Goal: Transaction & Acquisition: Purchase product/service

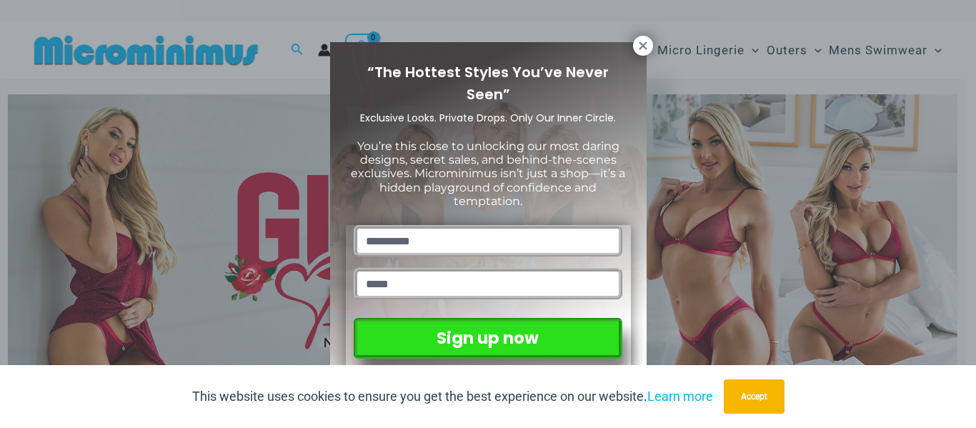
click at [585, 111] on span "Exclusive Looks. Private Drops. Only Our Inner Circle." at bounding box center [488, 118] width 256 height 14
click at [642, 46] on icon at bounding box center [643, 45] width 8 height 8
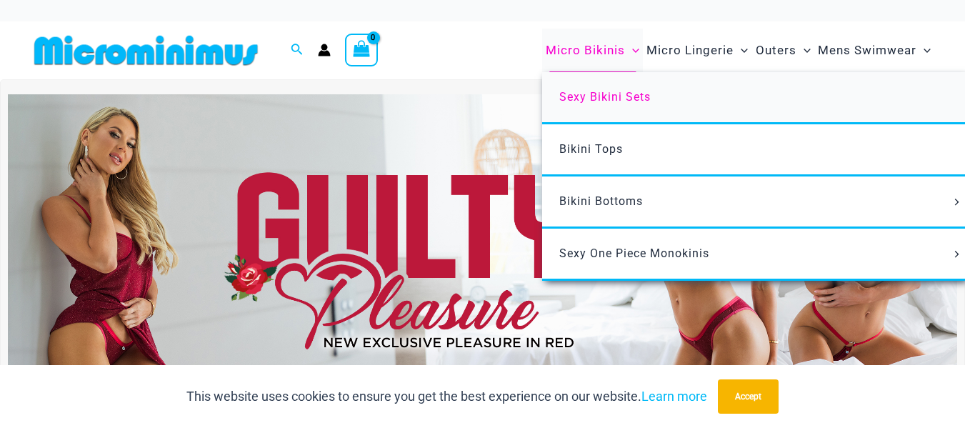
click at [600, 94] on span "Sexy Bikini Sets" at bounding box center [604, 97] width 91 height 14
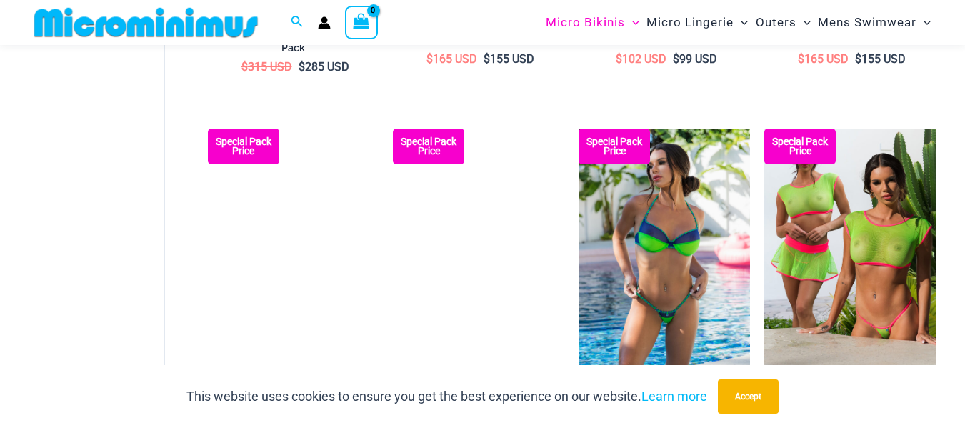
scroll to position [2274, 0]
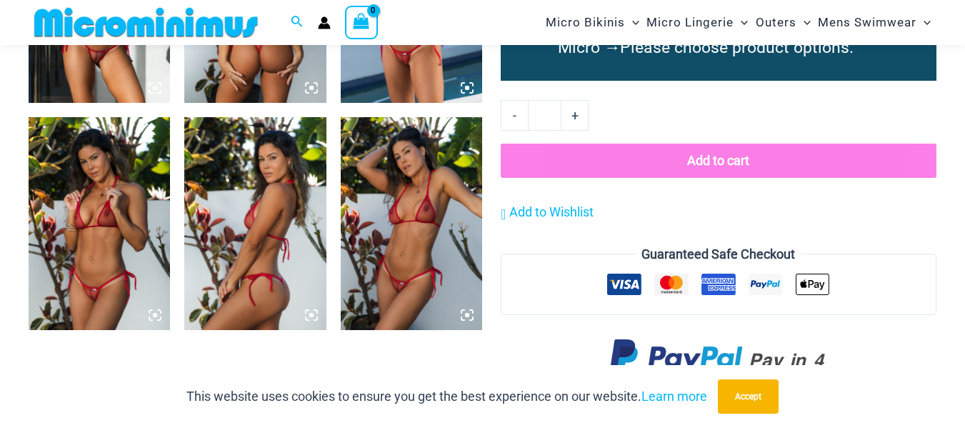
scroll to position [1414, 0]
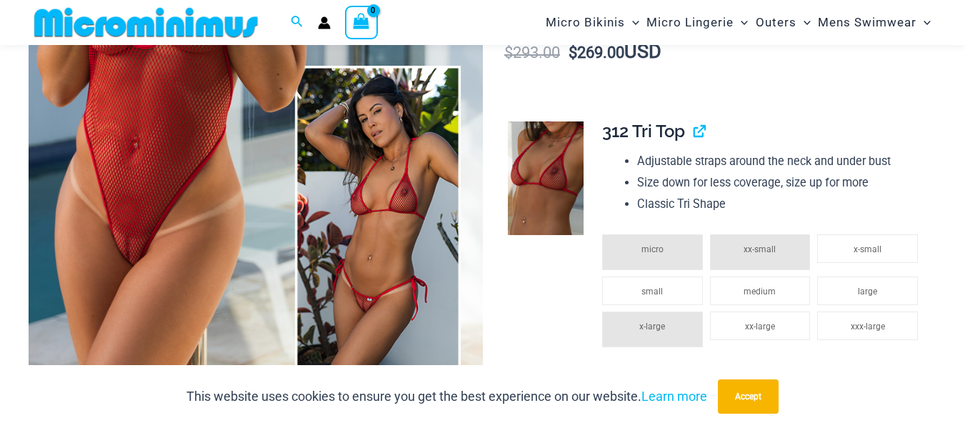
scroll to position [130, 0]
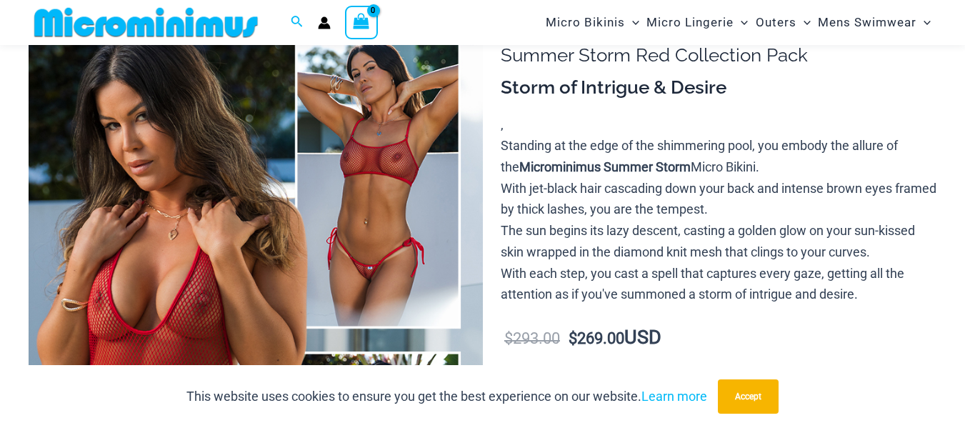
click at [213, 166] on img at bounding box center [256, 340] width 454 height 681
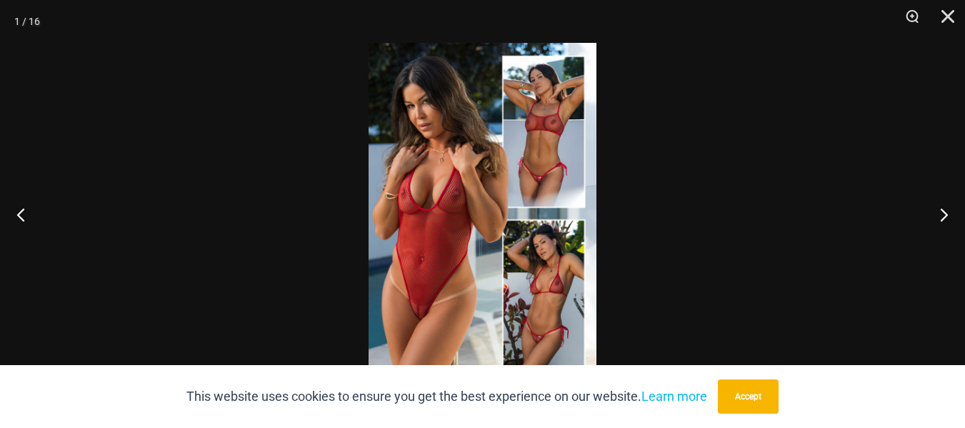
drag, startPoint x: 759, startPoint y: 400, endPoint x: 773, endPoint y: 381, distance: 24.0
click at [766, 399] on button "Accept" at bounding box center [748, 396] width 61 height 34
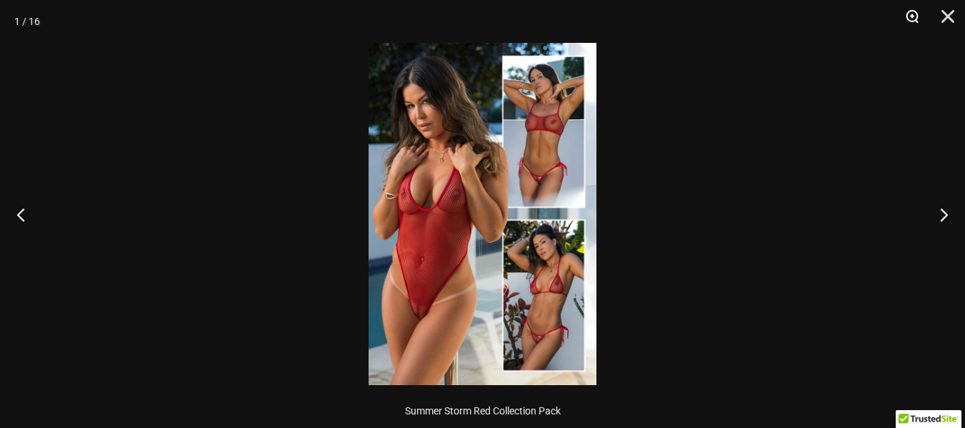
click at [909, 19] on button "Zoom" at bounding box center [907, 21] width 36 height 43
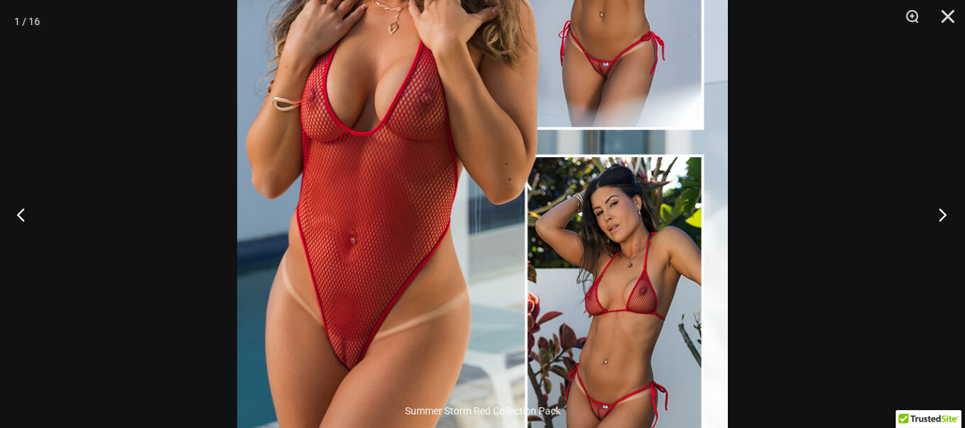
click at [941, 210] on button "Next" at bounding box center [938, 214] width 54 height 71
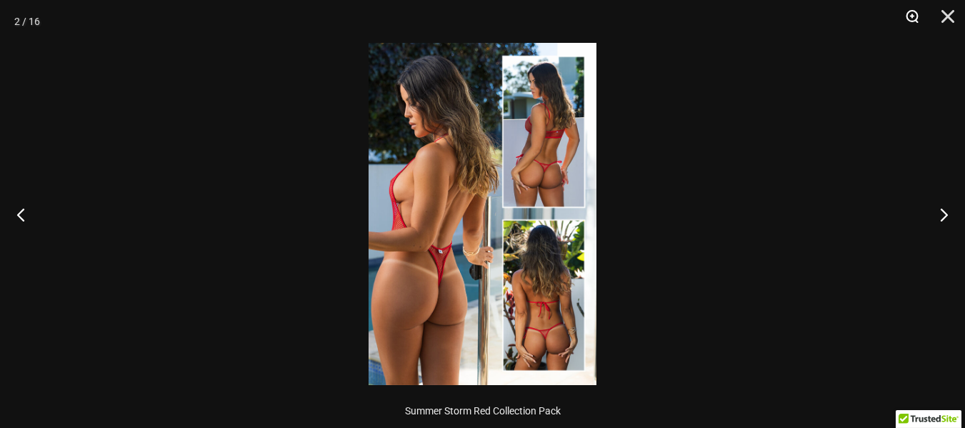
click at [911, 16] on button "Zoom" at bounding box center [907, 21] width 36 height 43
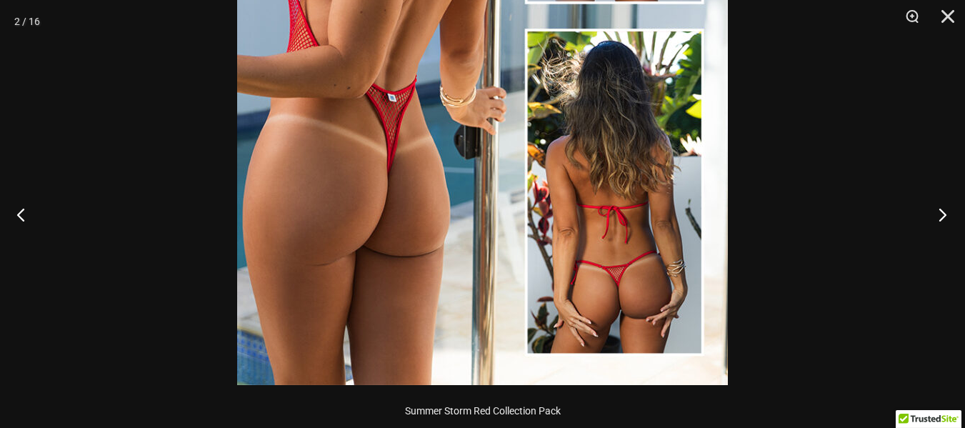
click at [939, 211] on button "Next" at bounding box center [938, 214] width 54 height 71
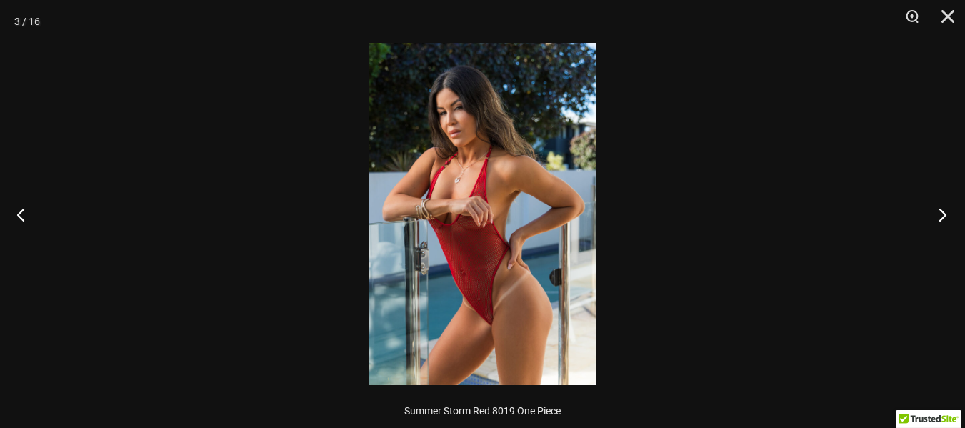
click at [944, 217] on button "Next" at bounding box center [938, 214] width 54 height 71
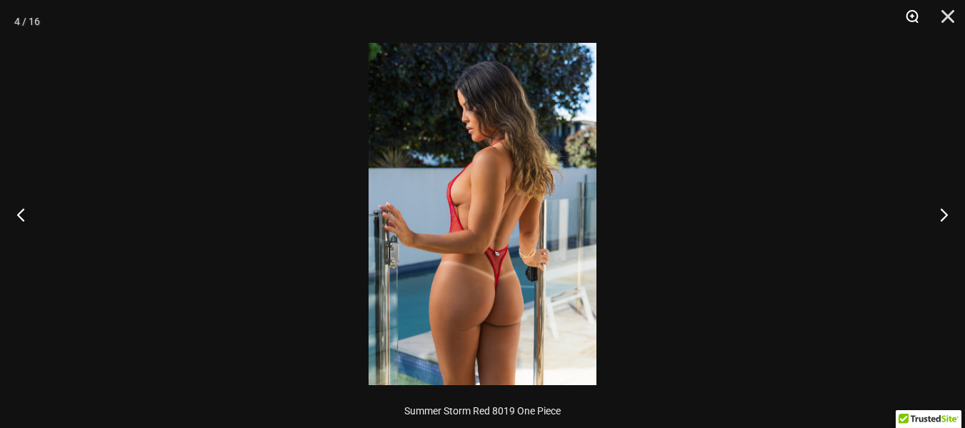
click at [912, 15] on button "Zoom" at bounding box center [907, 21] width 36 height 43
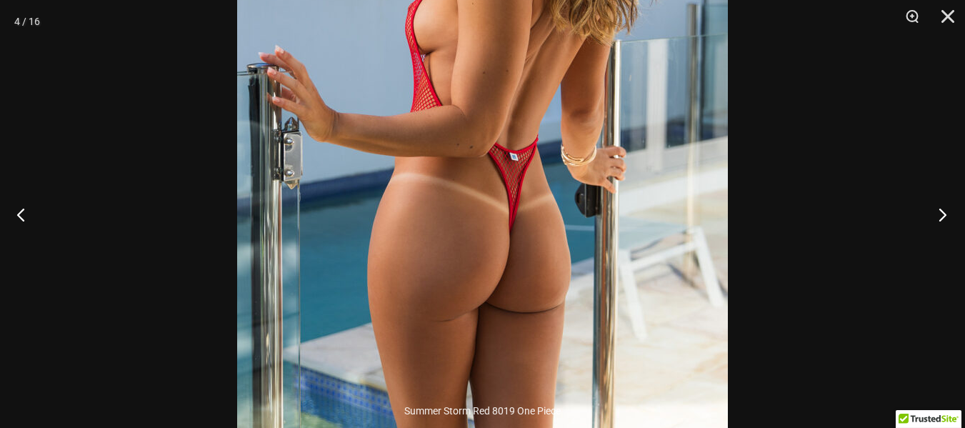
click at [938, 217] on button "Next" at bounding box center [938, 214] width 54 height 71
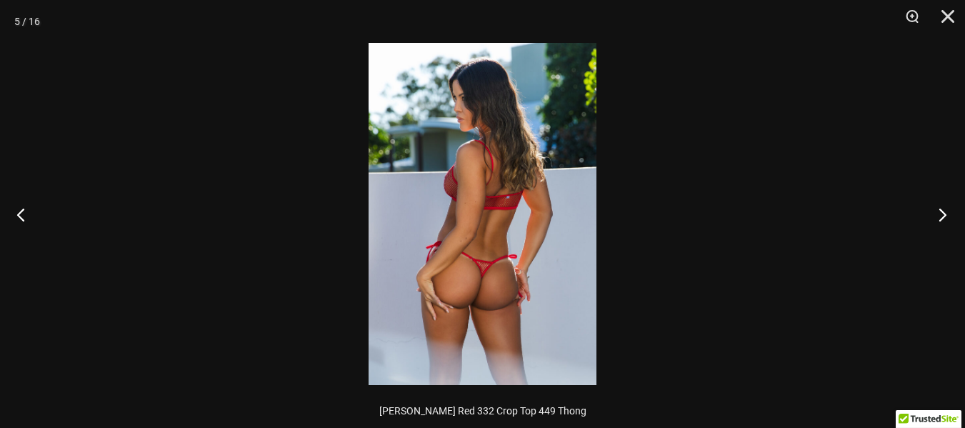
click at [939, 215] on button "Next" at bounding box center [938, 214] width 54 height 71
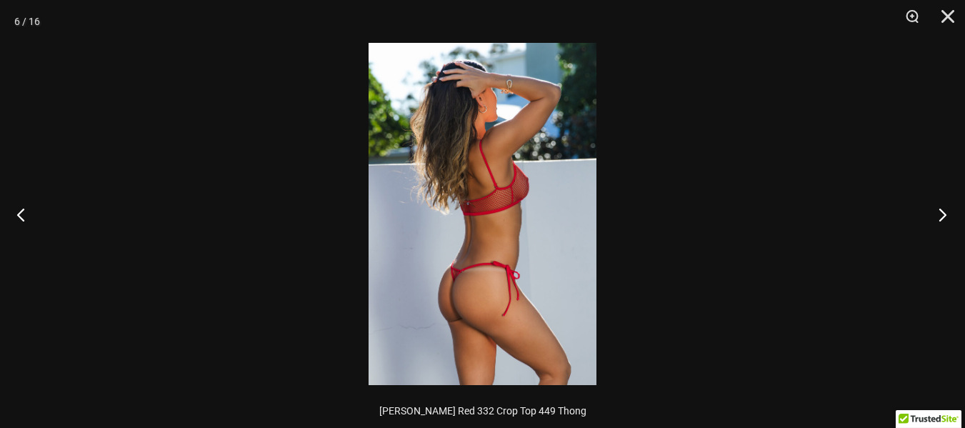
click at [946, 214] on button "Next" at bounding box center [938, 214] width 54 height 71
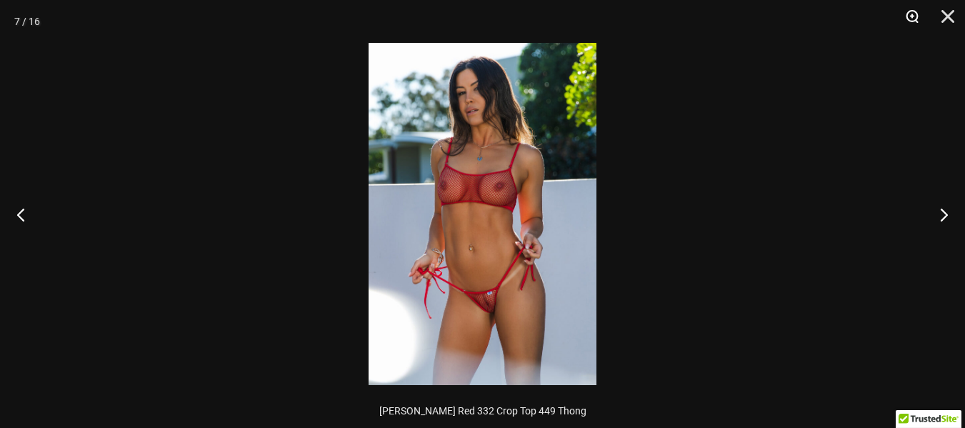
click at [915, 17] on button "Zoom" at bounding box center [907, 21] width 36 height 43
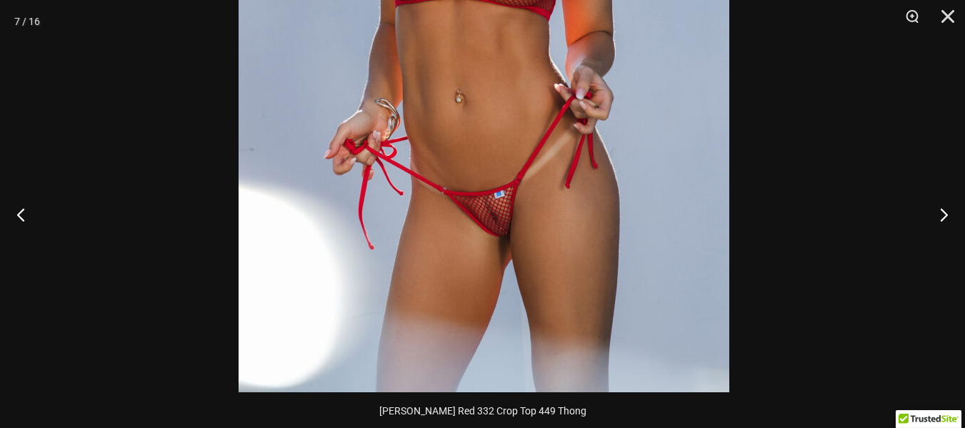
click at [523, 226] on img at bounding box center [484, 24] width 491 height 736
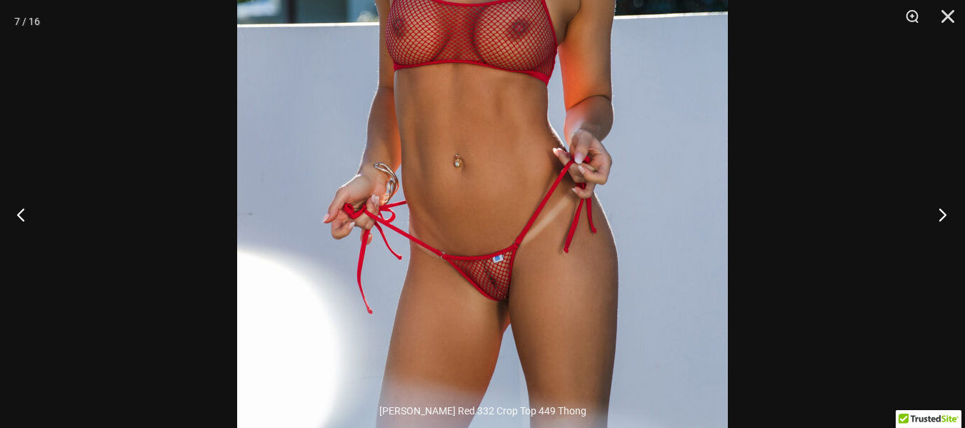
click at [948, 214] on button "Next" at bounding box center [938, 214] width 54 height 71
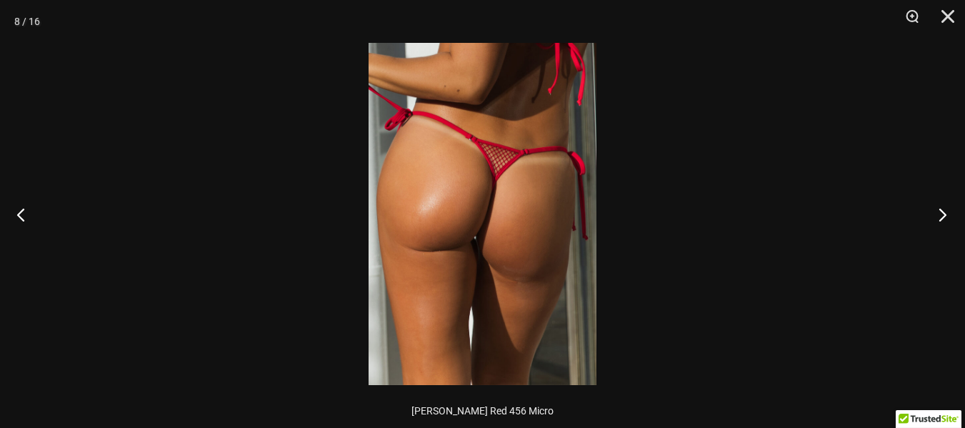
click at [941, 214] on button "Next" at bounding box center [938, 214] width 54 height 71
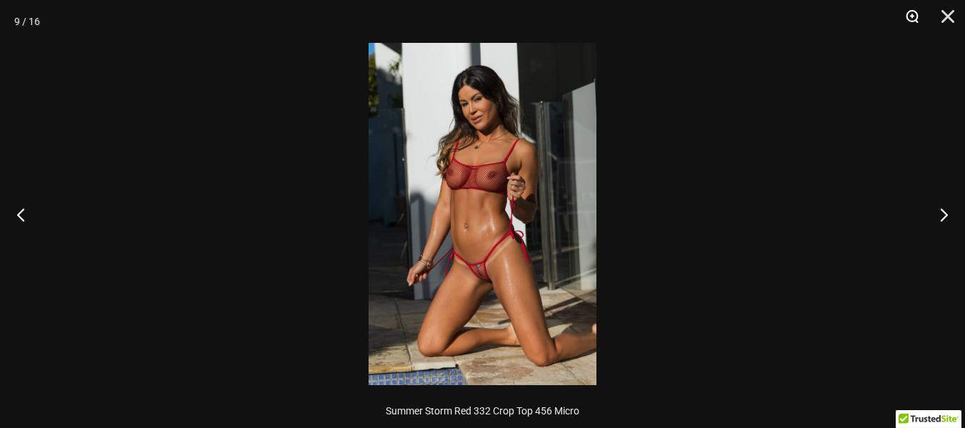
click at [908, 27] on button "Zoom" at bounding box center [907, 21] width 36 height 43
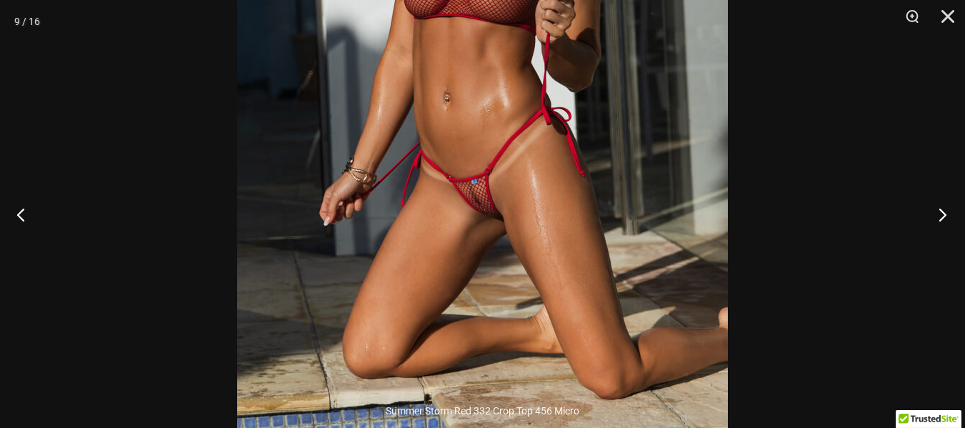
click at [941, 215] on button "Next" at bounding box center [938, 214] width 54 height 71
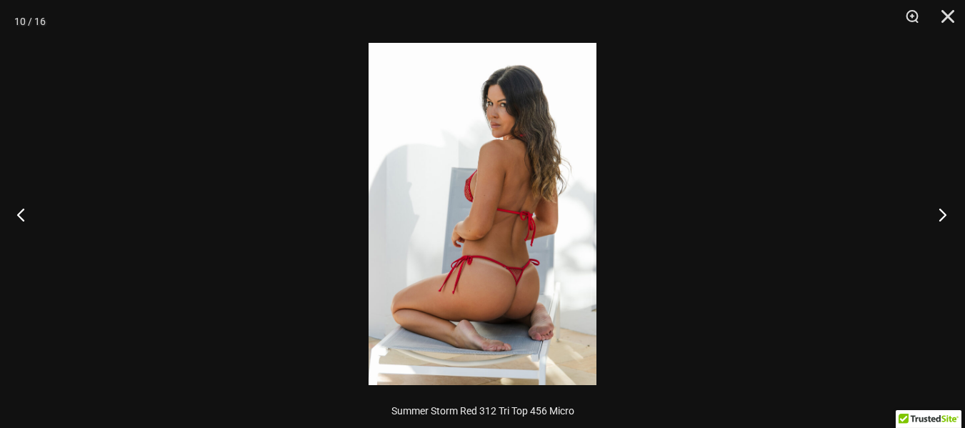
click at [941, 215] on button "Next" at bounding box center [938, 214] width 54 height 71
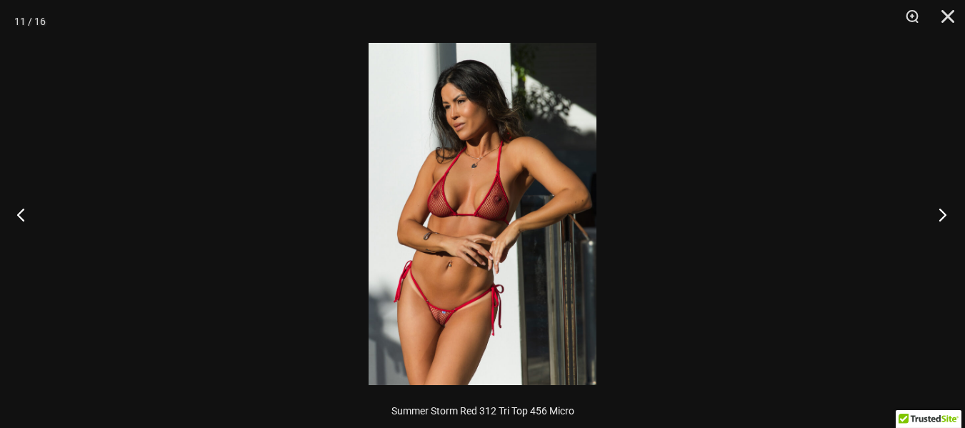
click at [941, 214] on button "Next" at bounding box center [938, 214] width 54 height 71
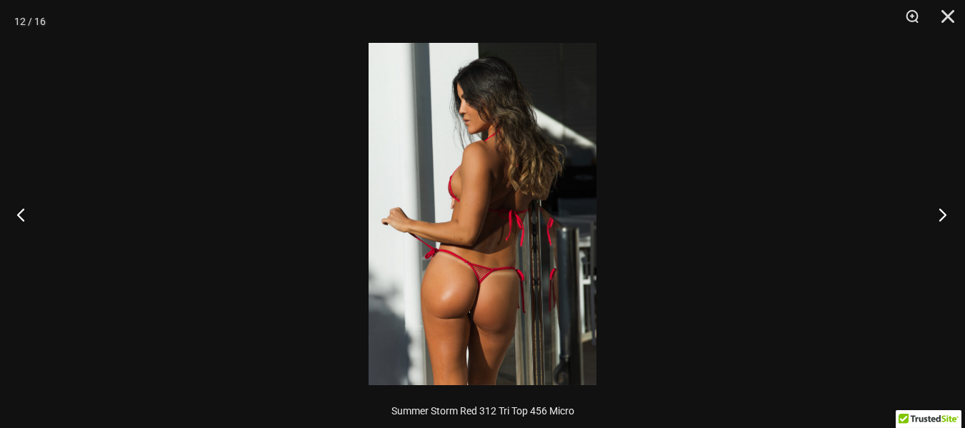
click at [941, 214] on button "Next" at bounding box center [938, 214] width 54 height 71
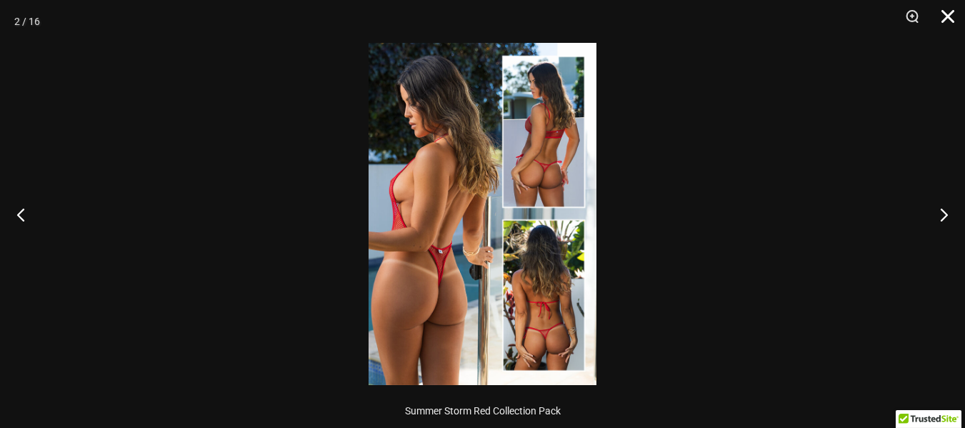
click at [943, 15] on button "Close" at bounding box center [943, 21] width 36 height 43
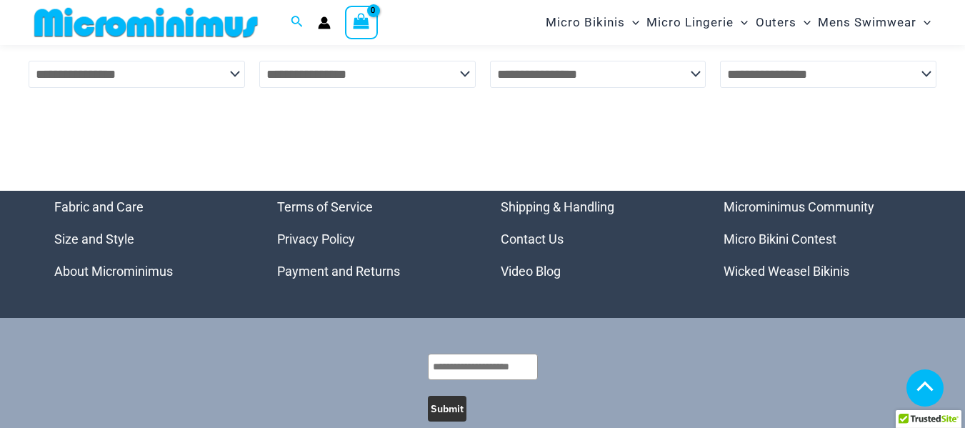
scroll to position [5630, 0]
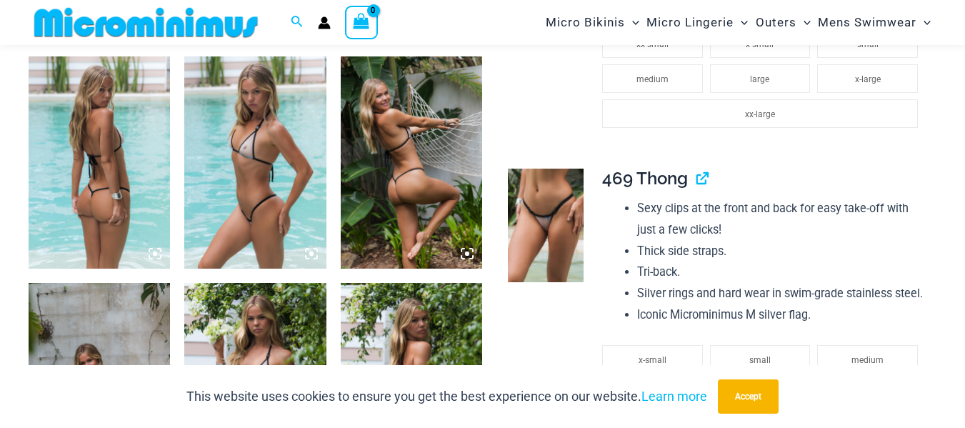
scroll to position [773, 0]
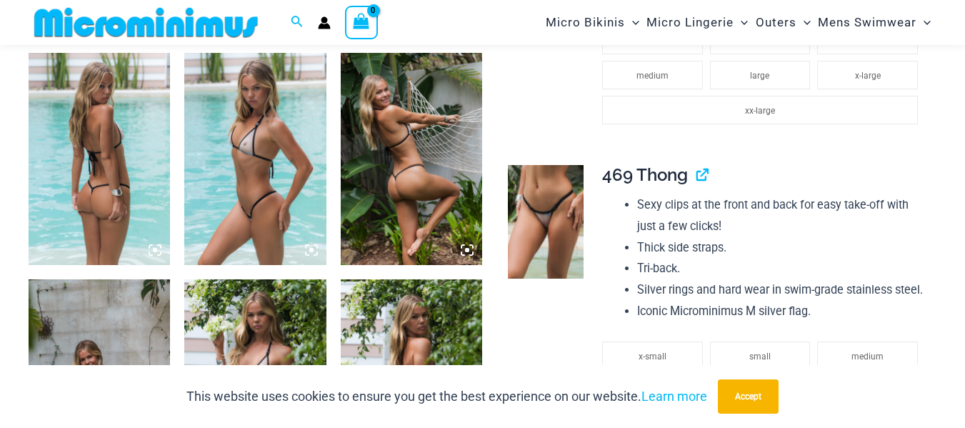
click at [469, 248] on icon at bounding box center [467, 250] width 13 height 13
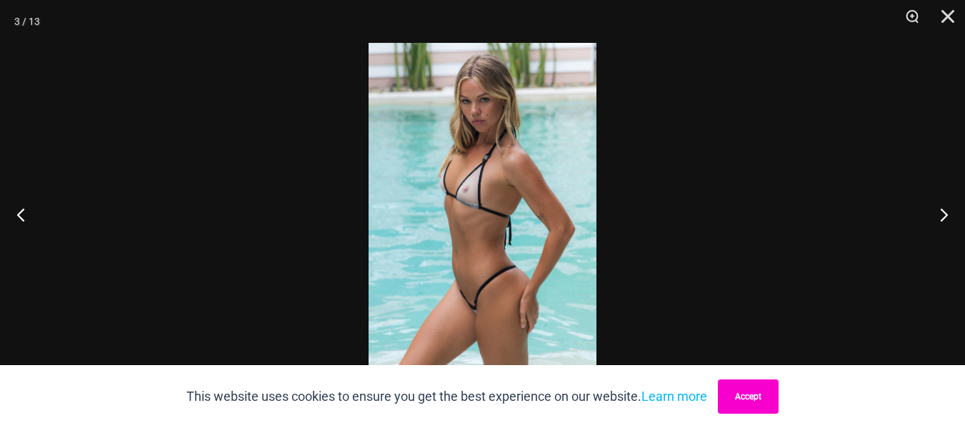
click at [762, 410] on button "Accept" at bounding box center [748, 396] width 61 height 34
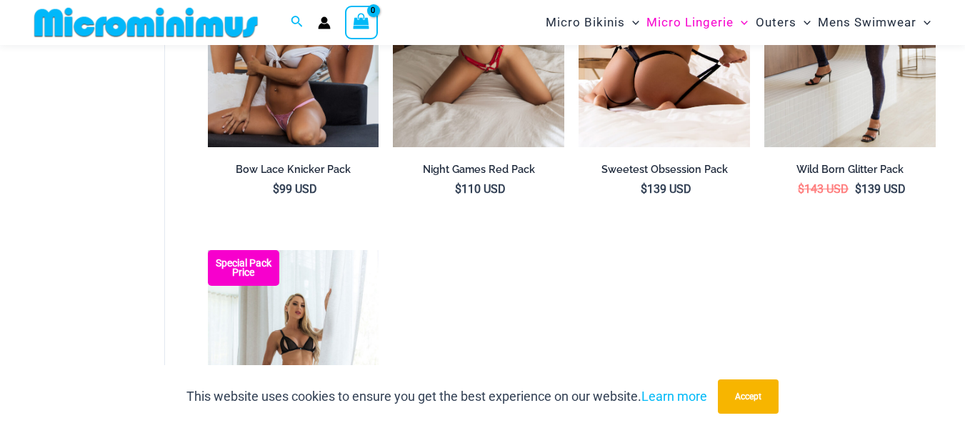
scroll to position [1774, 0]
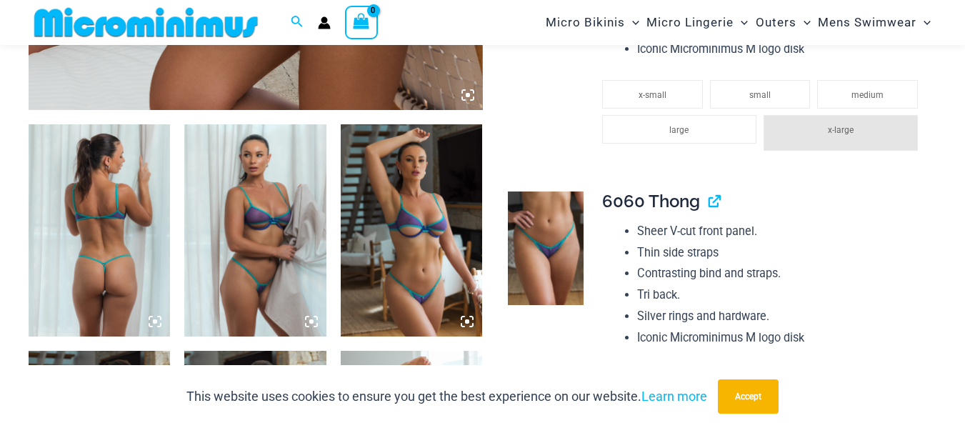
scroll to position [773, 0]
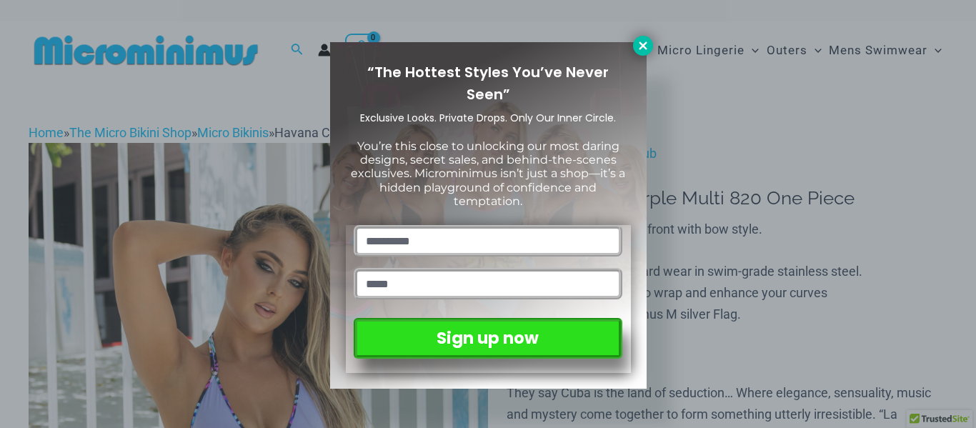
click at [649, 42] on icon at bounding box center [642, 45] width 13 height 13
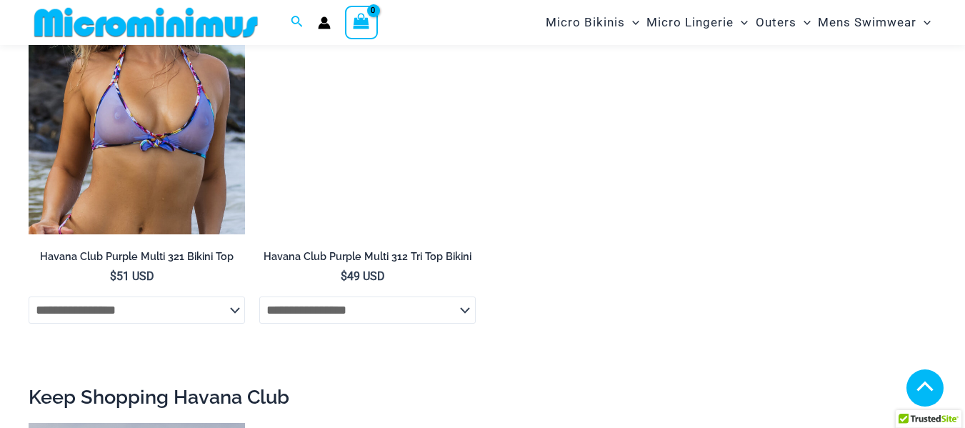
scroll to position [1416, 0]
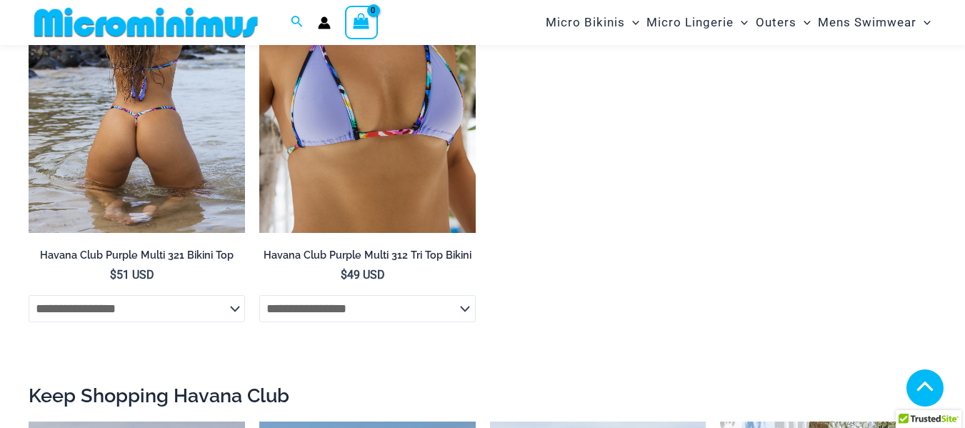
click at [191, 132] on img at bounding box center [137, 71] width 216 height 324
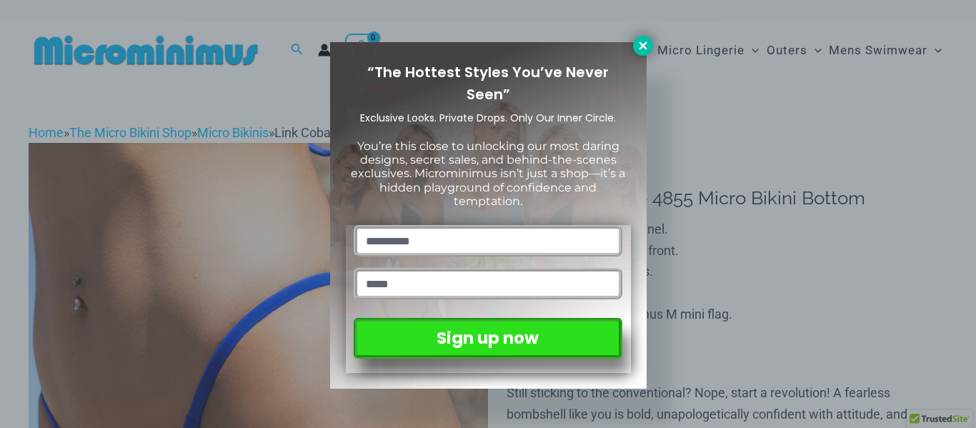
click at [642, 54] on button at bounding box center [643, 46] width 20 height 20
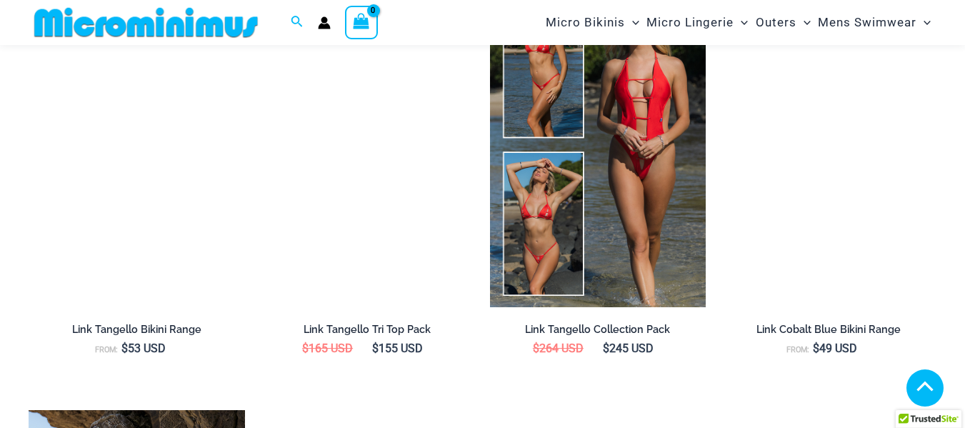
scroll to position [1773, 0]
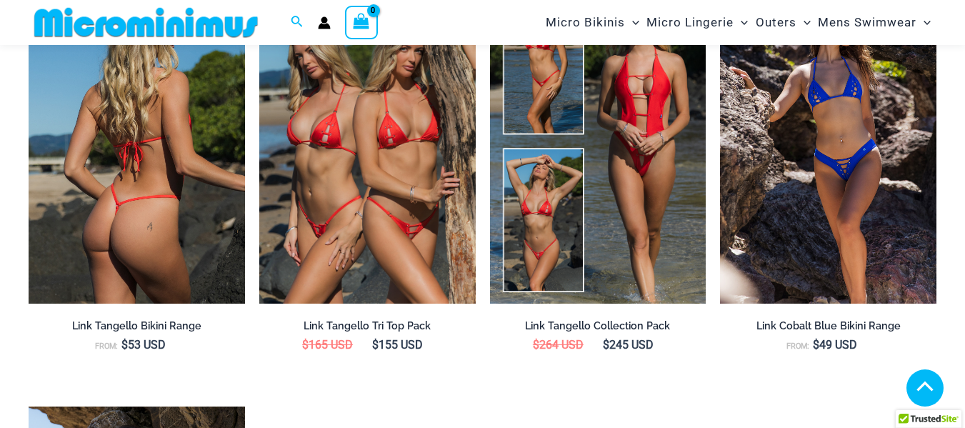
click at [174, 130] on img at bounding box center [137, 141] width 216 height 324
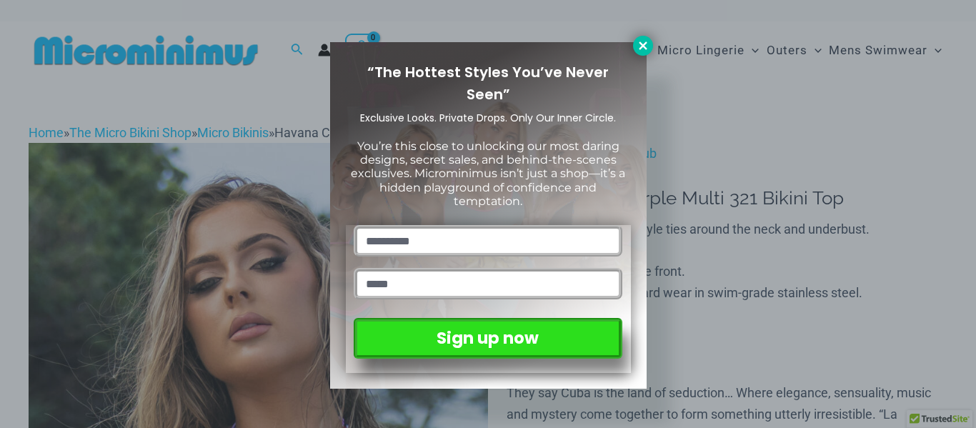
click at [647, 45] on icon at bounding box center [642, 45] width 13 height 13
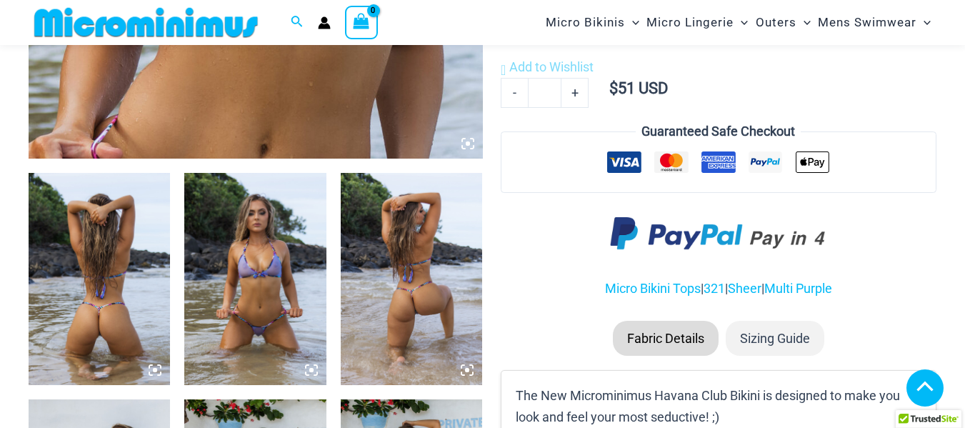
scroll to position [629, 0]
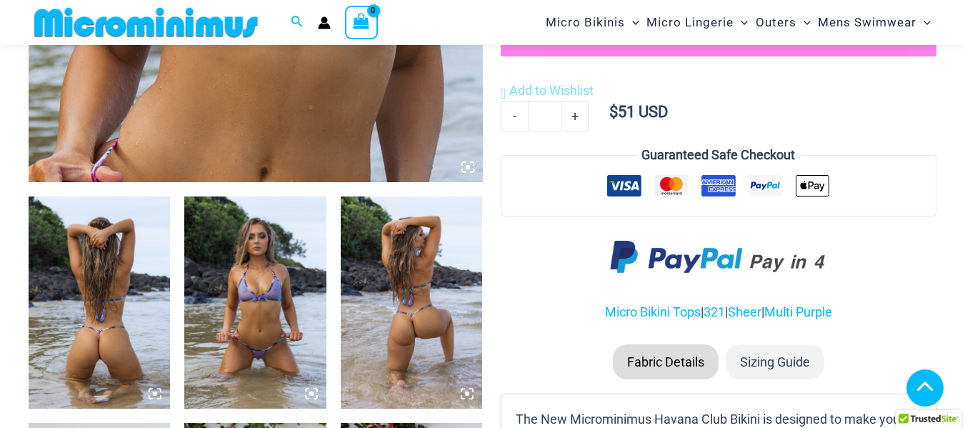
click at [469, 161] on icon at bounding box center [467, 167] width 13 height 13
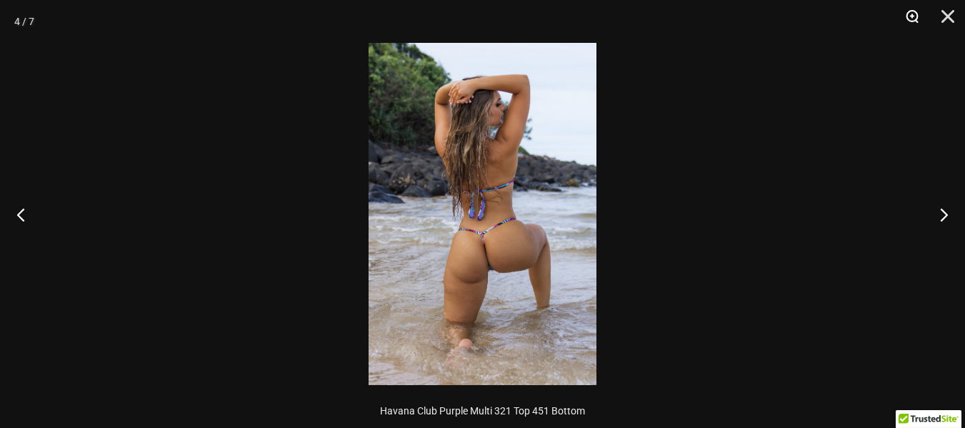
click at [911, 24] on button "Zoom" at bounding box center [907, 21] width 36 height 43
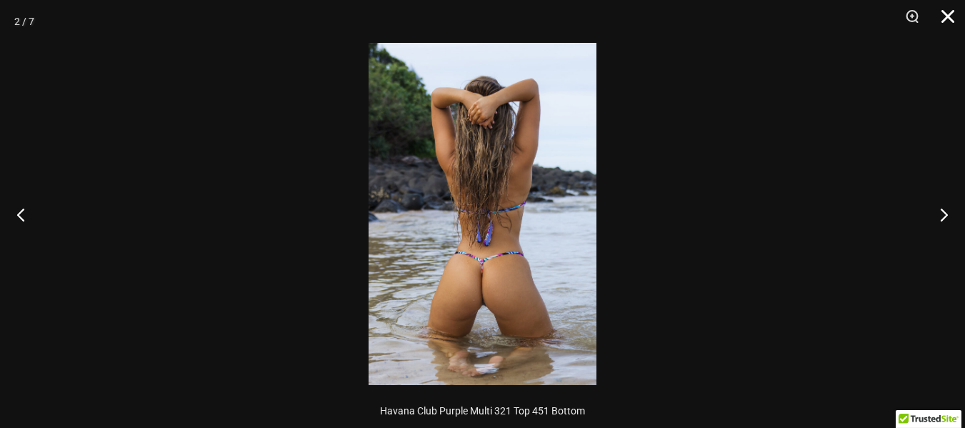
click at [947, 13] on button "Close" at bounding box center [943, 21] width 36 height 43
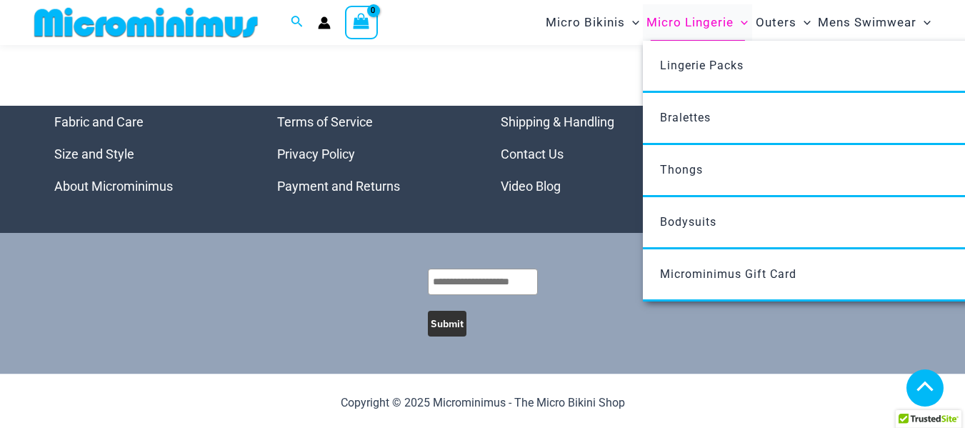
scroll to position [5003, 0]
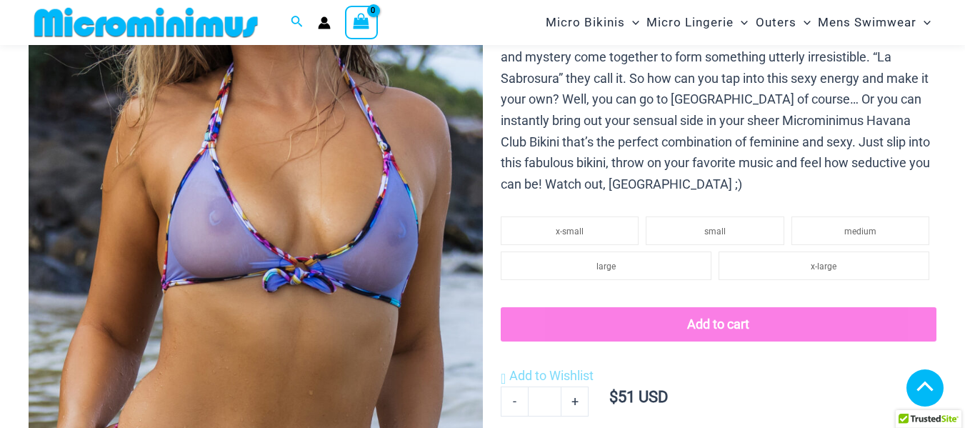
scroll to position [701, 0]
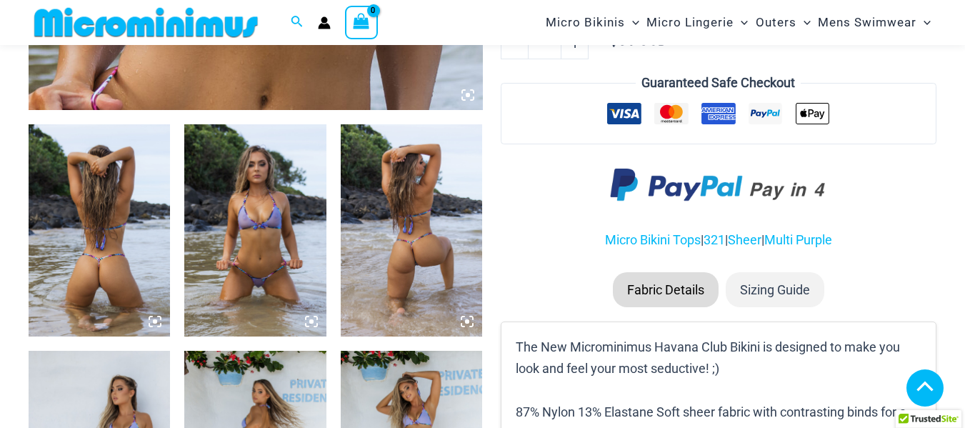
click at [470, 95] on icon at bounding box center [467, 95] width 13 height 13
click at [468, 96] on icon at bounding box center [468, 95] width 4 height 4
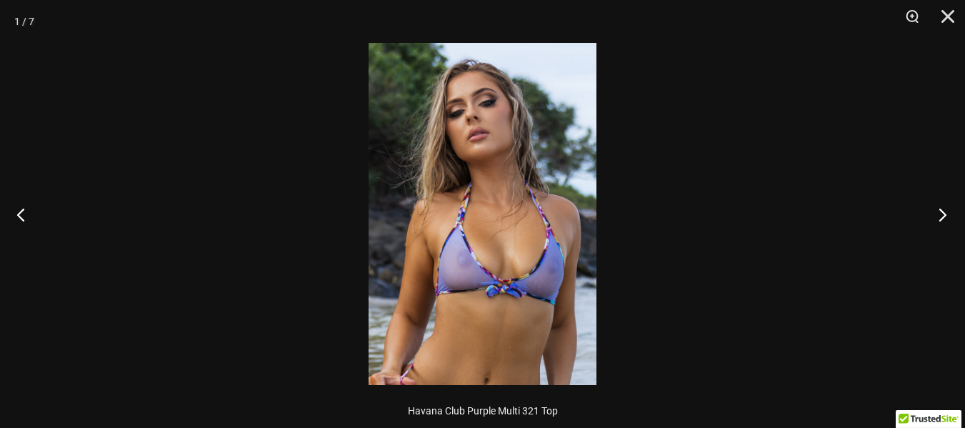
click at [940, 220] on button "Next" at bounding box center [938, 214] width 54 height 71
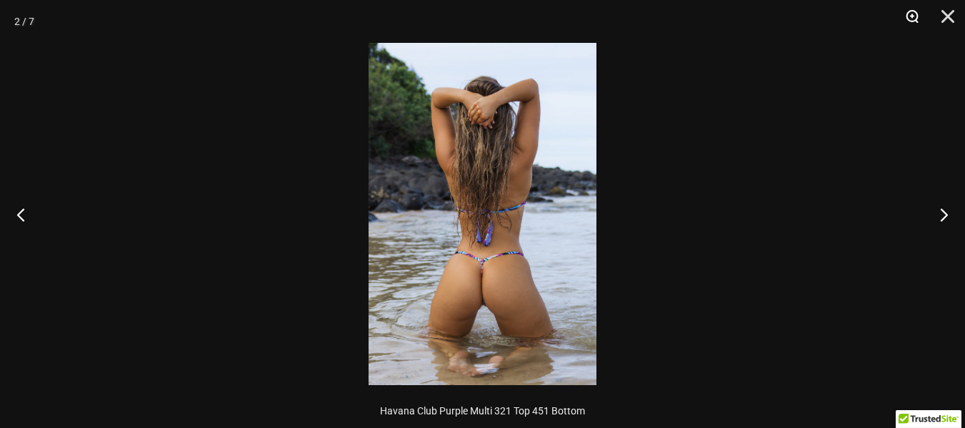
click at [908, 11] on button "Zoom" at bounding box center [907, 21] width 36 height 43
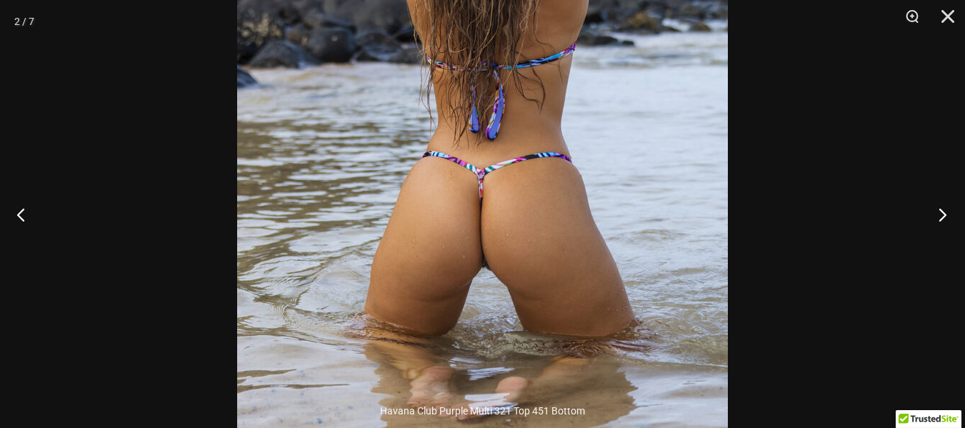
click at [939, 214] on button "Next" at bounding box center [938, 214] width 54 height 71
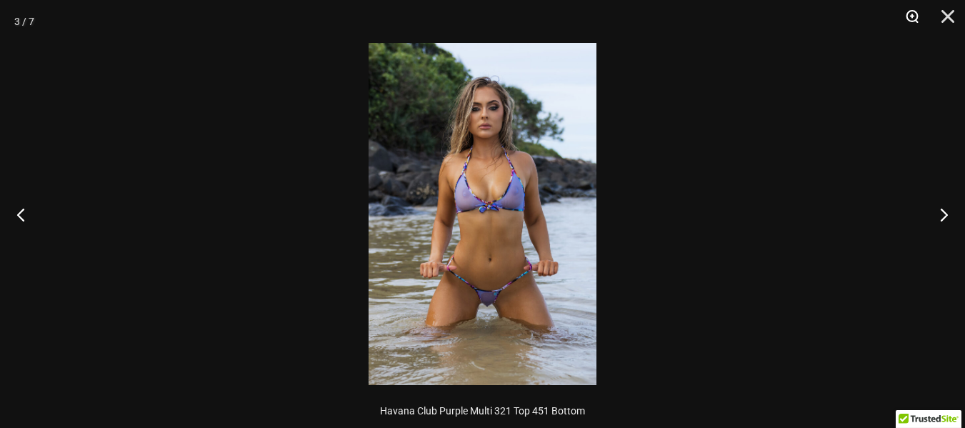
click at [911, 19] on button "Zoom" at bounding box center [907, 21] width 36 height 43
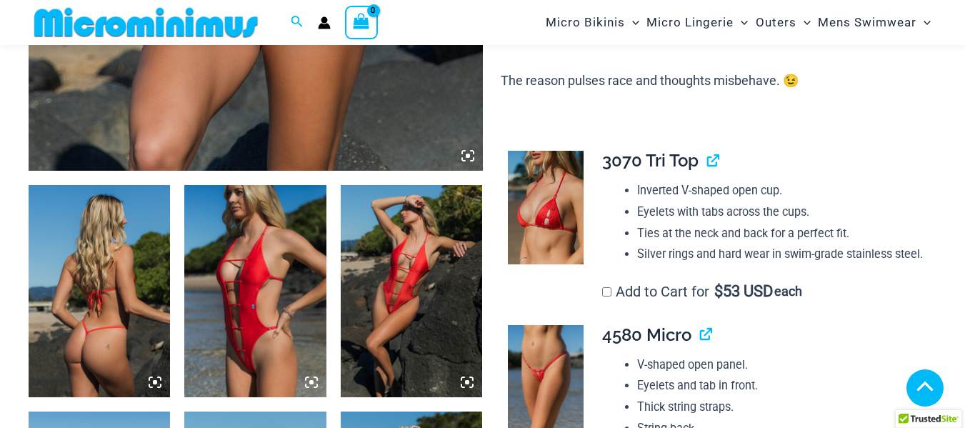
scroll to position [926, 0]
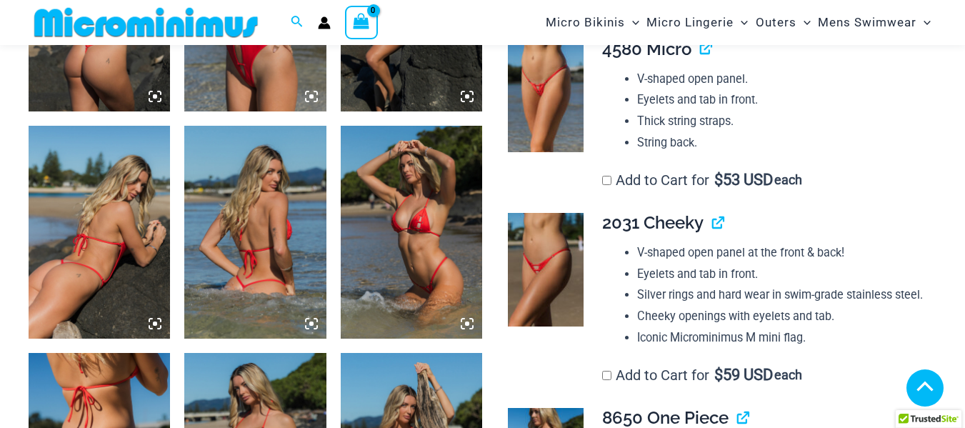
click at [468, 320] on icon at bounding box center [467, 323] width 13 height 13
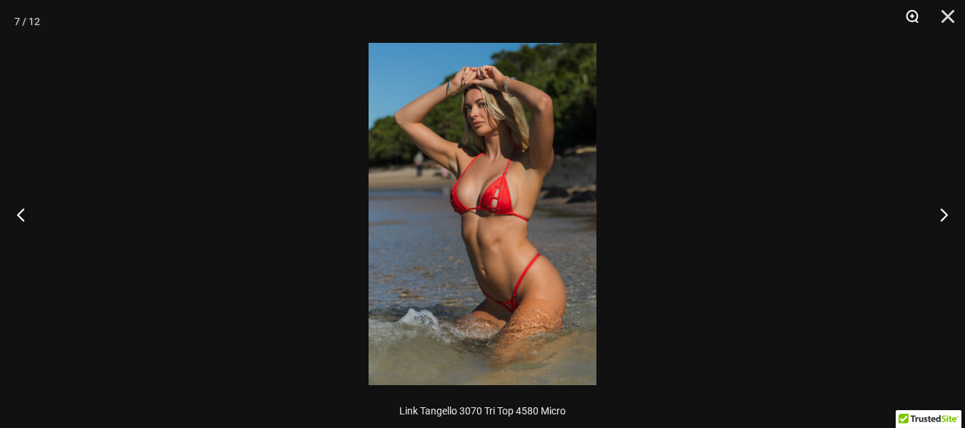
click at [909, 14] on button "Zoom" at bounding box center [907, 21] width 36 height 43
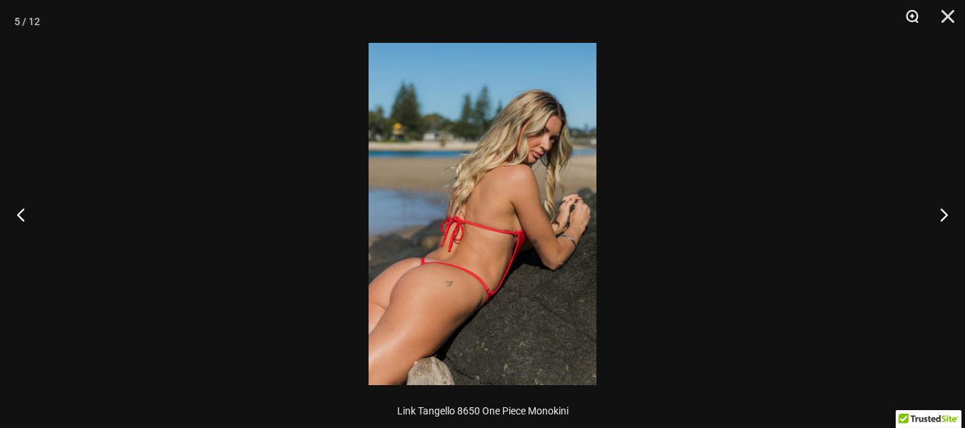
click at [910, 17] on button "Zoom" at bounding box center [907, 21] width 36 height 43
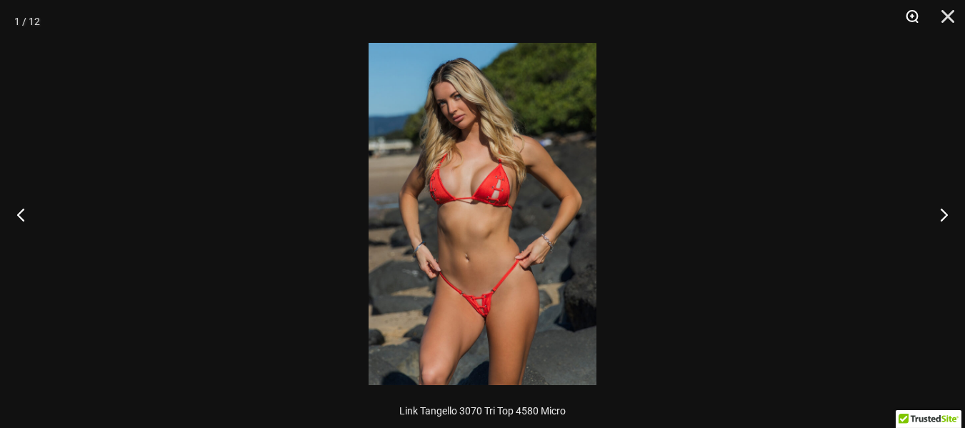
click at [911, 11] on button "Zoom" at bounding box center [907, 21] width 36 height 43
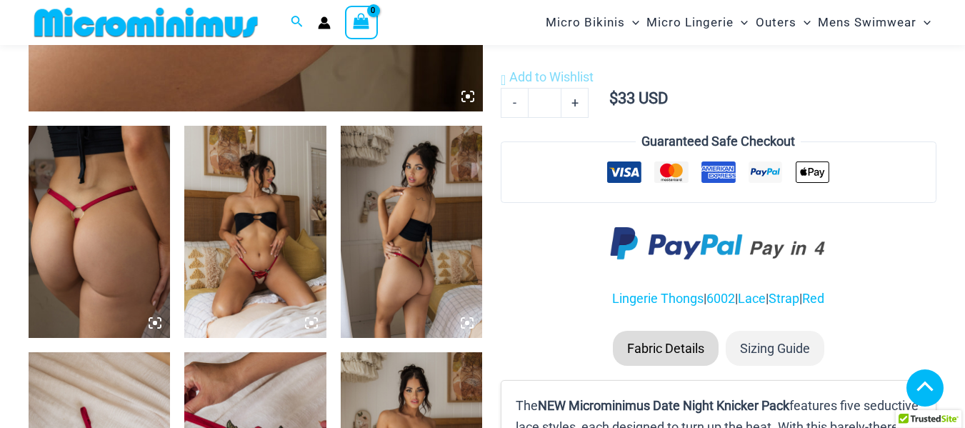
scroll to position [701, 0]
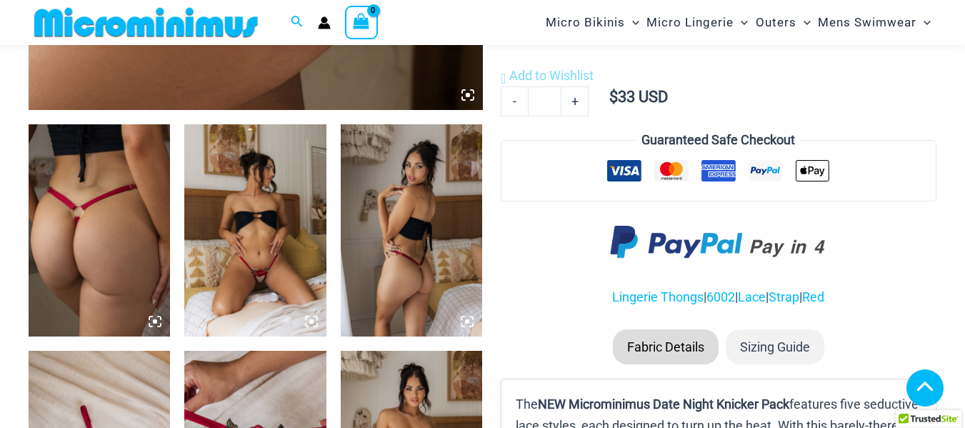
click at [251, 188] on img at bounding box center [254, 230] width 141 height 213
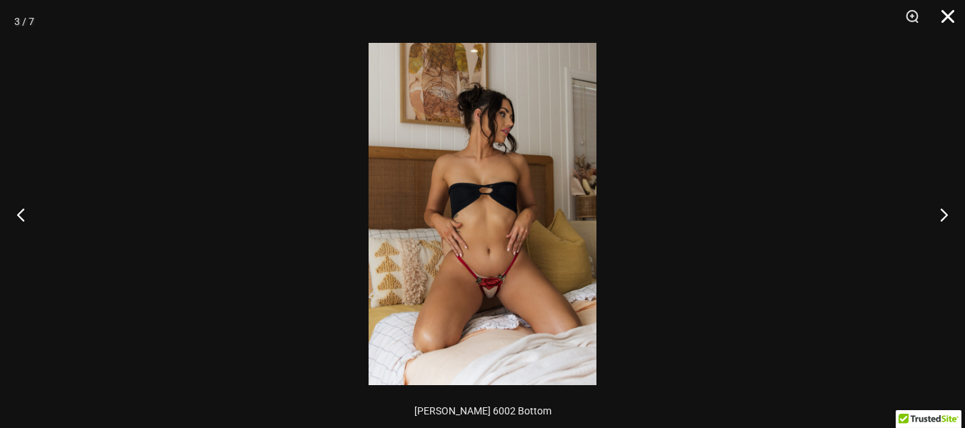
click at [946, 17] on button "Close" at bounding box center [943, 21] width 36 height 43
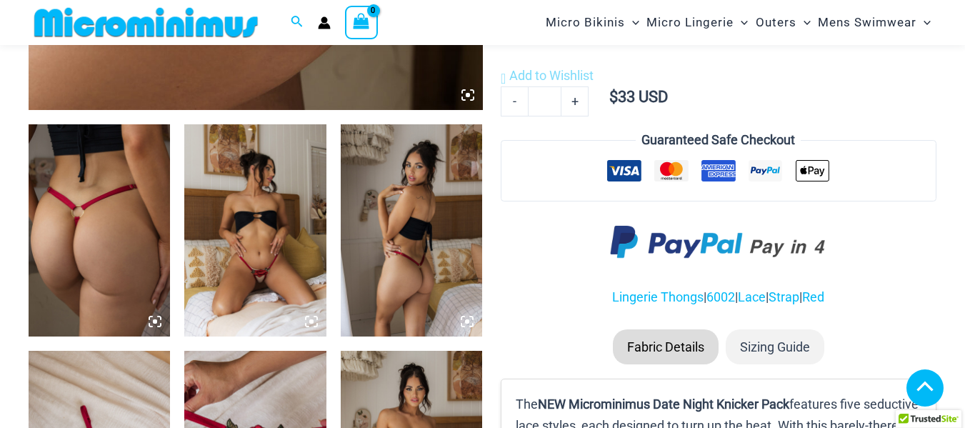
click at [157, 322] on icon at bounding box center [155, 321] width 4 height 4
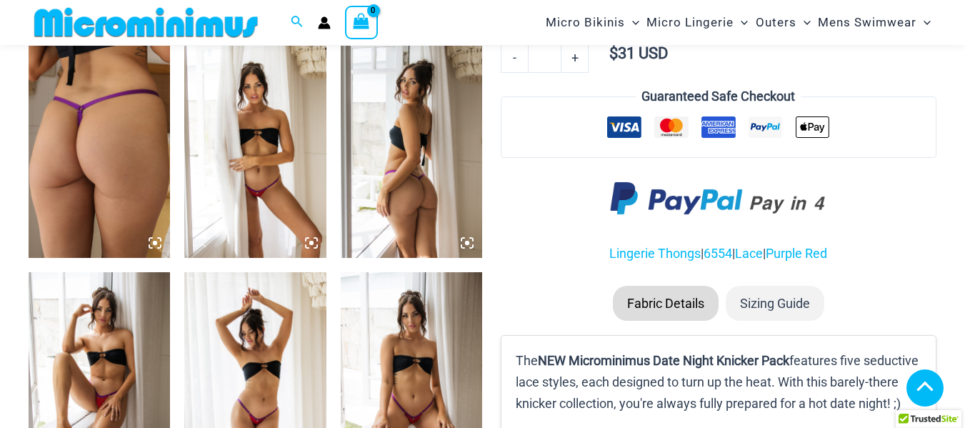
scroll to position [774, 0]
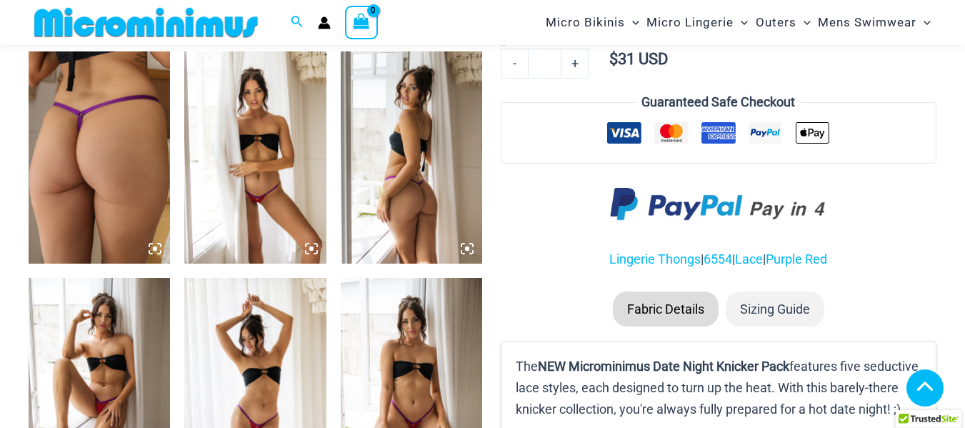
click at [311, 244] on icon at bounding box center [311, 248] width 13 height 13
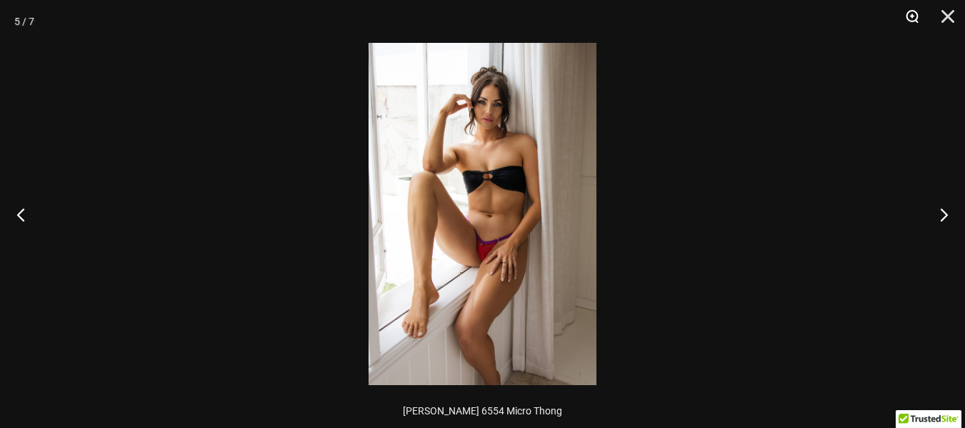
click at [911, 13] on button "Zoom" at bounding box center [907, 21] width 36 height 43
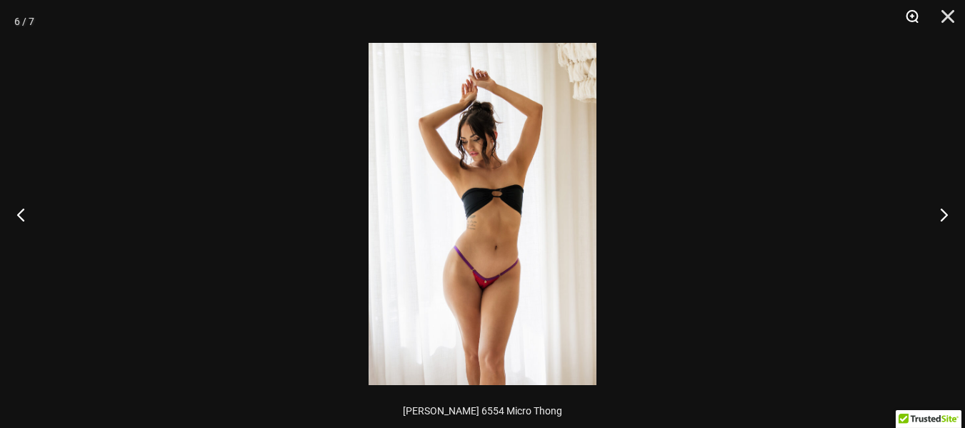
click at [909, 16] on button "Zoom" at bounding box center [907, 21] width 36 height 43
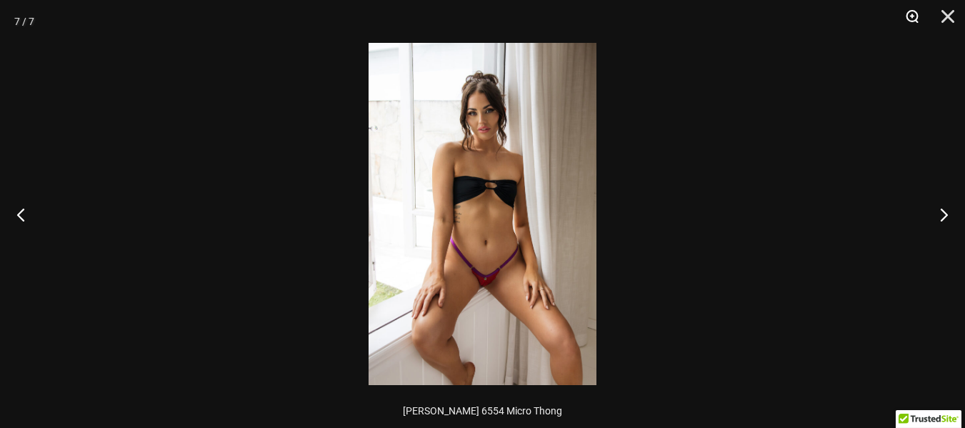
click at [916, 6] on button "Zoom" at bounding box center [907, 21] width 36 height 43
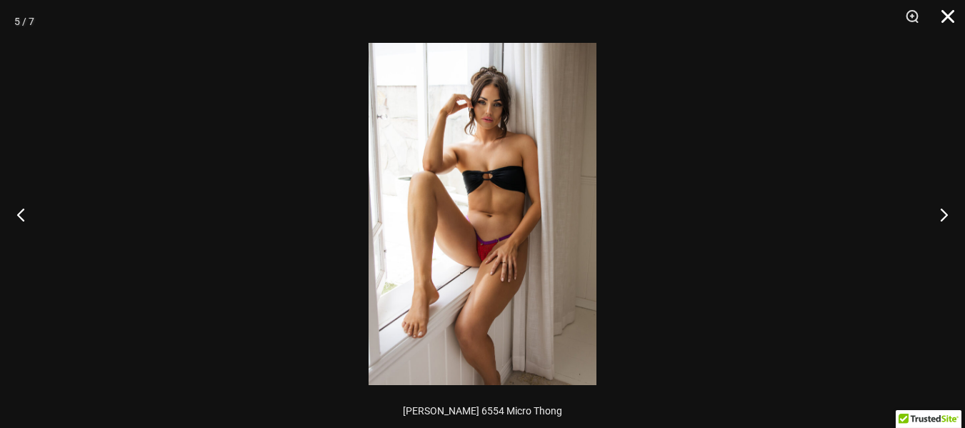
click at [947, 19] on button "Close" at bounding box center [943, 21] width 36 height 43
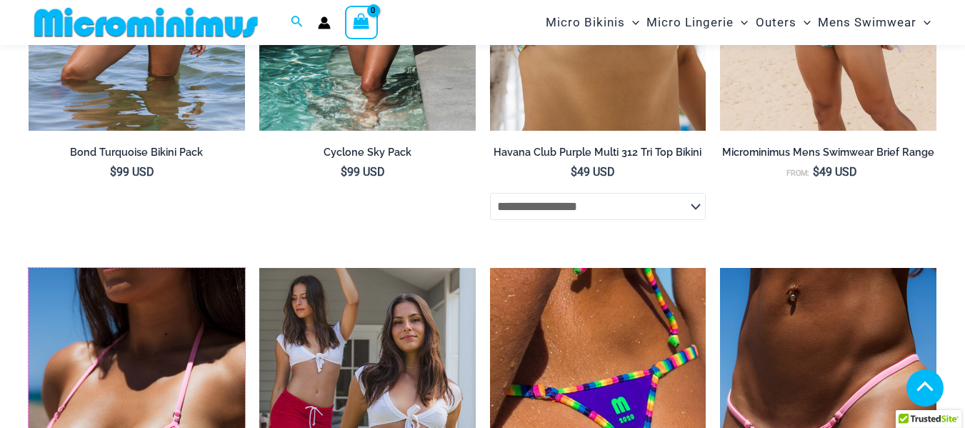
scroll to position [2374, 0]
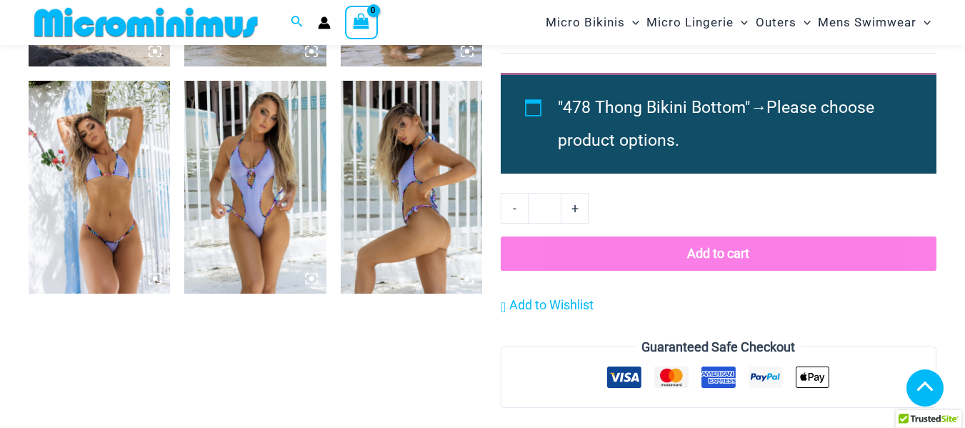
scroll to position [1201, 0]
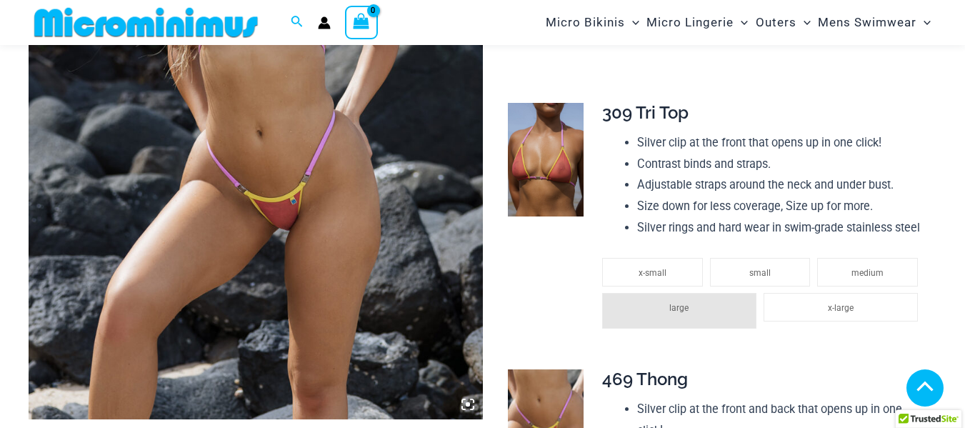
scroll to position [416, 0]
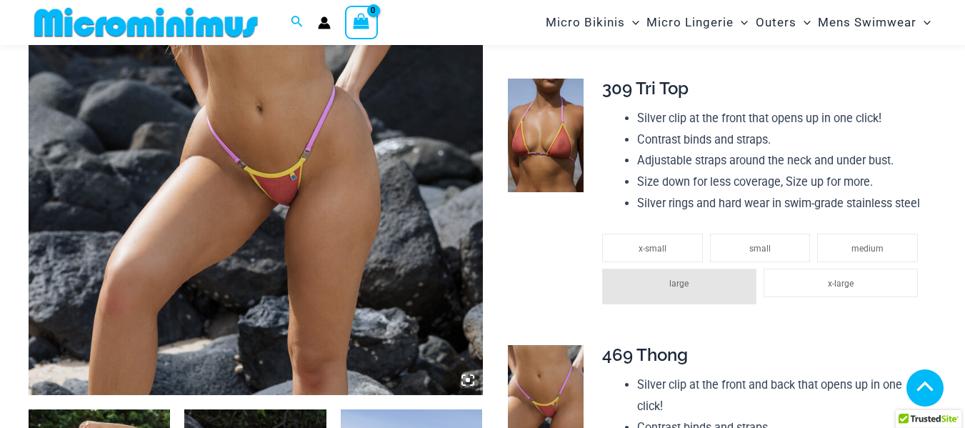
click at [465, 381] on icon at bounding box center [467, 380] width 13 height 13
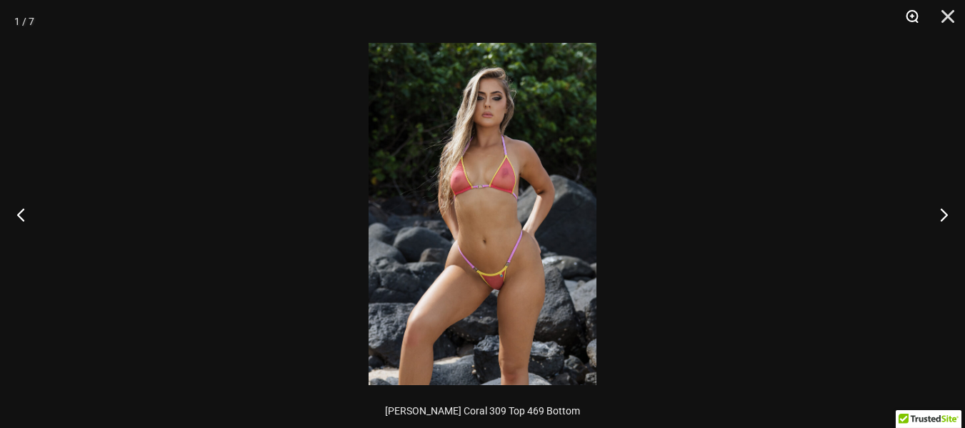
click at [911, 13] on button "Zoom" at bounding box center [907, 21] width 36 height 43
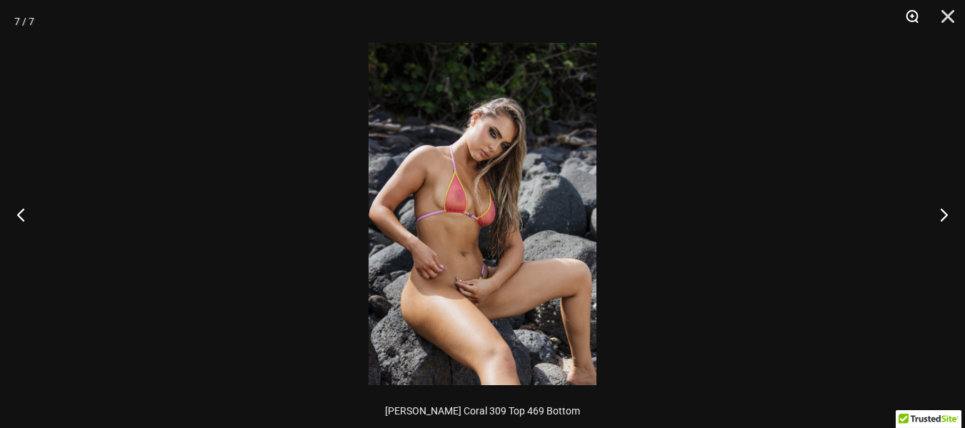
click at [911, 10] on button "Zoom" at bounding box center [907, 21] width 36 height 43
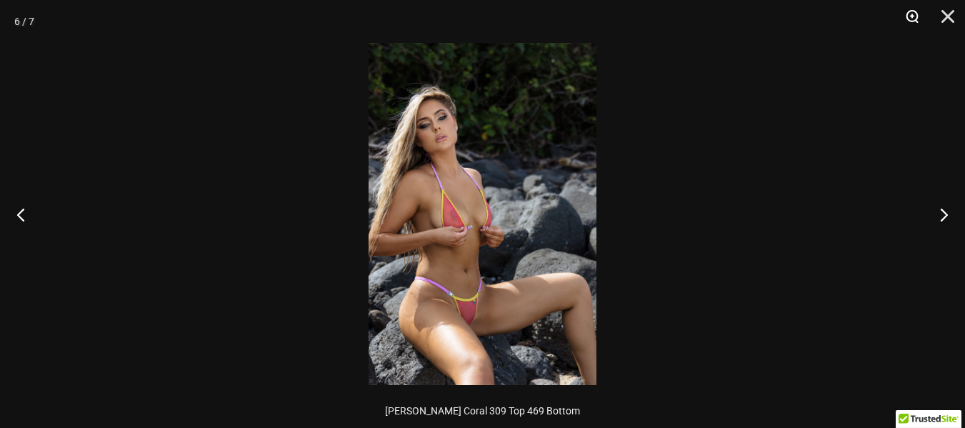
click at [913, 19] on button "Zoom" at bounding box center [907, 21] width 36 height 43
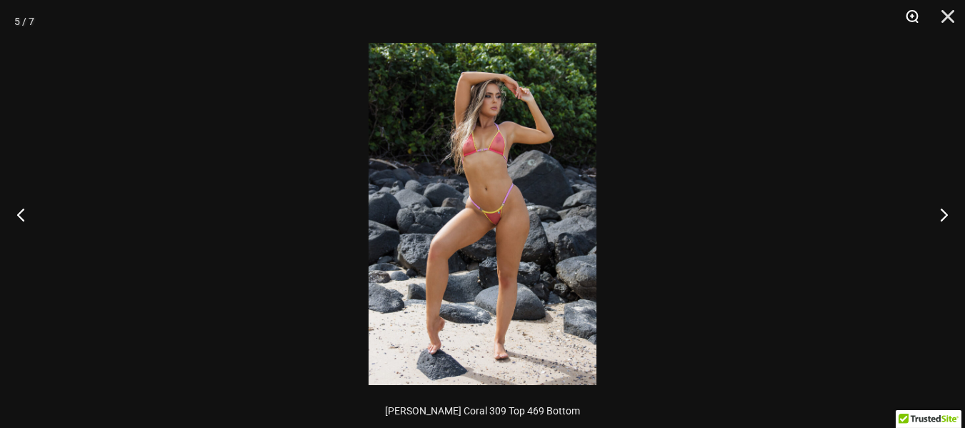
click at [909, 14] on button "Zoom" at bounding box center [907, 21] width 36 height 43
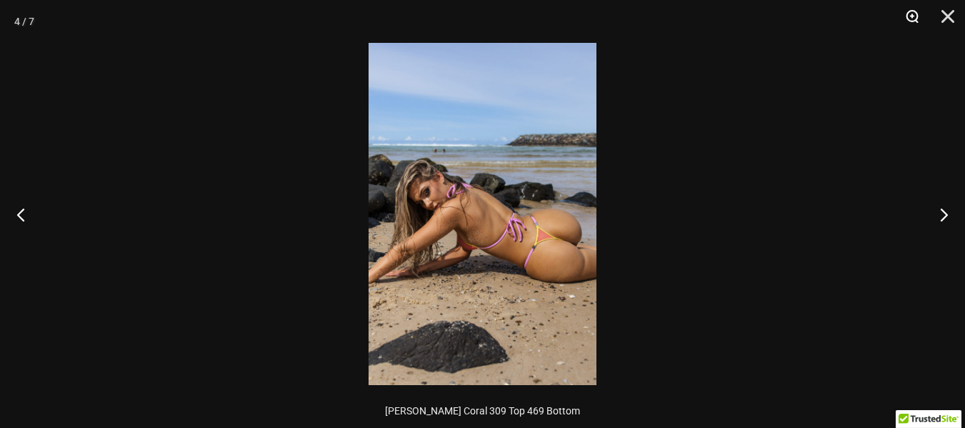
click at [903, 11] on button "Zoom" at bounding box center [907, 21] width 36 height 43
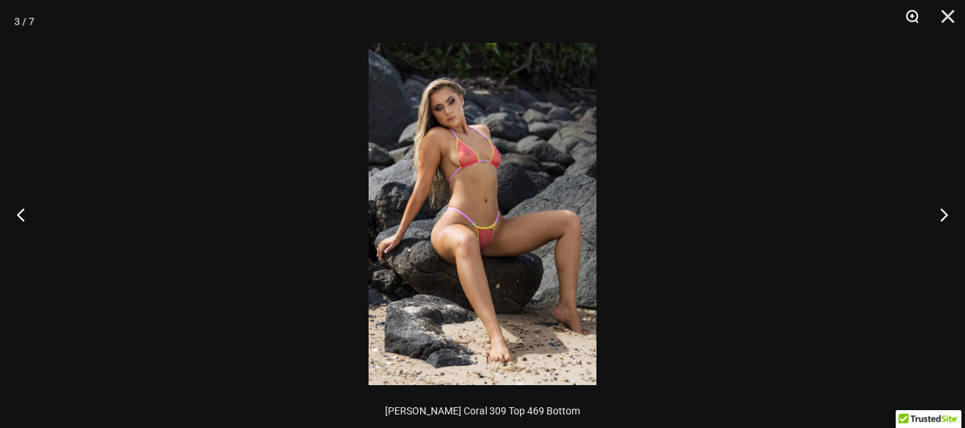
click at [906, 19] on button "Zoom" at bounding box center [907, 21] width 36 height 43
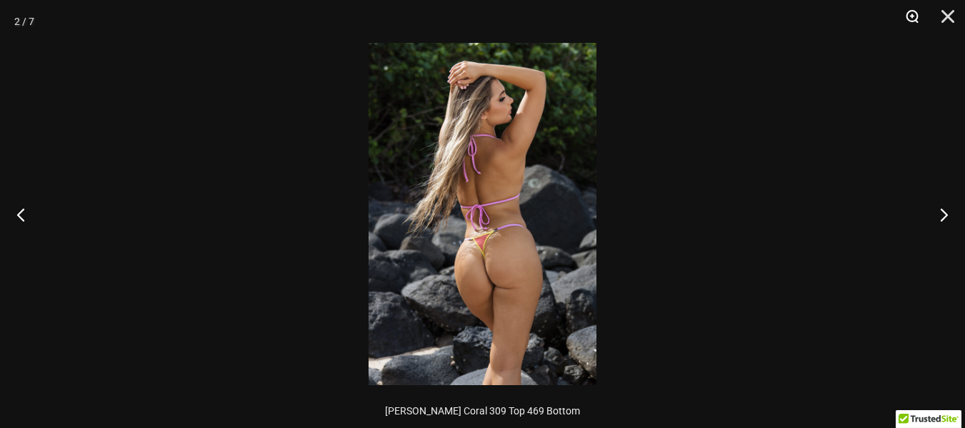
click at [912, 21] on button "Zoom" at bounding box center [907, 21] width 36 height 43
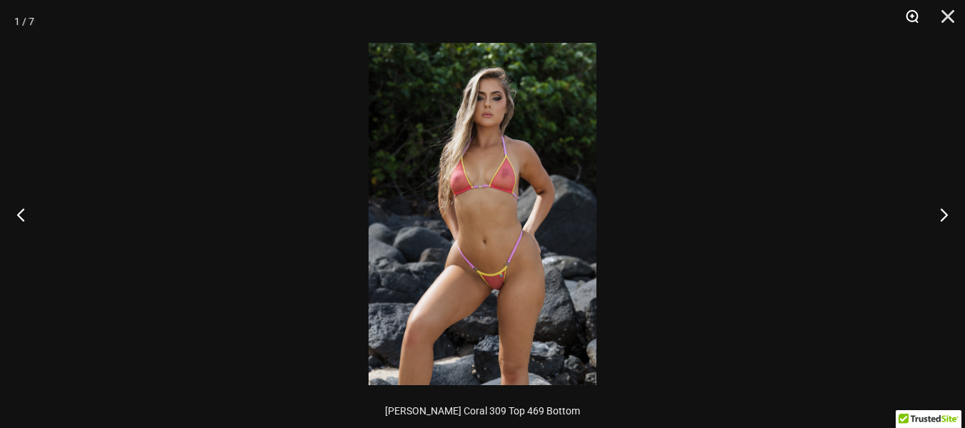
click at [916, 18] on button "Zoom" at bounding box center [907, 21] width 36 height 43
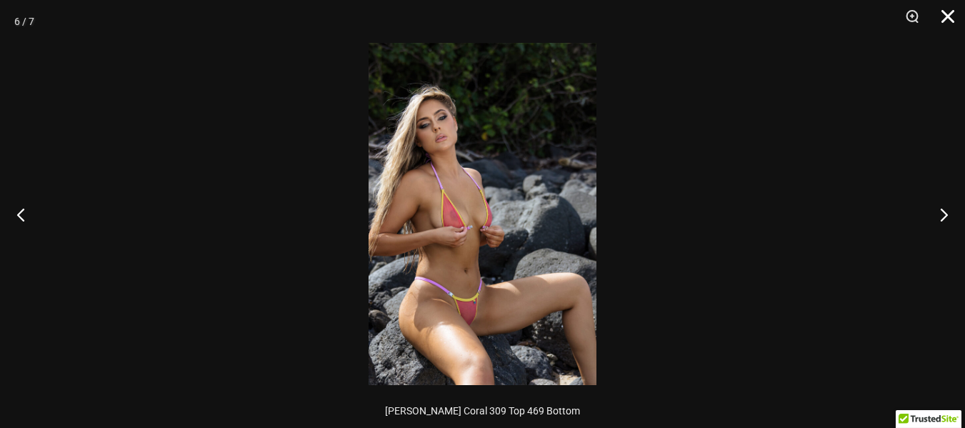
click at [949, 16] on button "Close" at bounding box center [943, 21] width 36 height 43
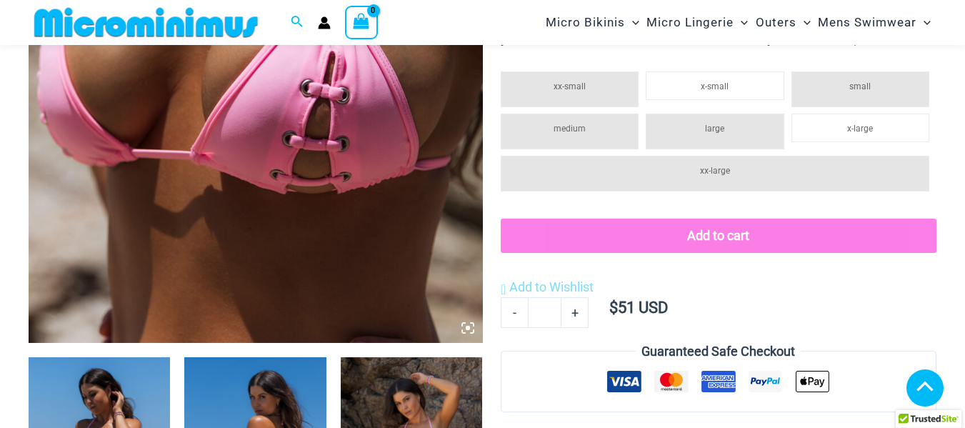
scroll to position [487, 0]
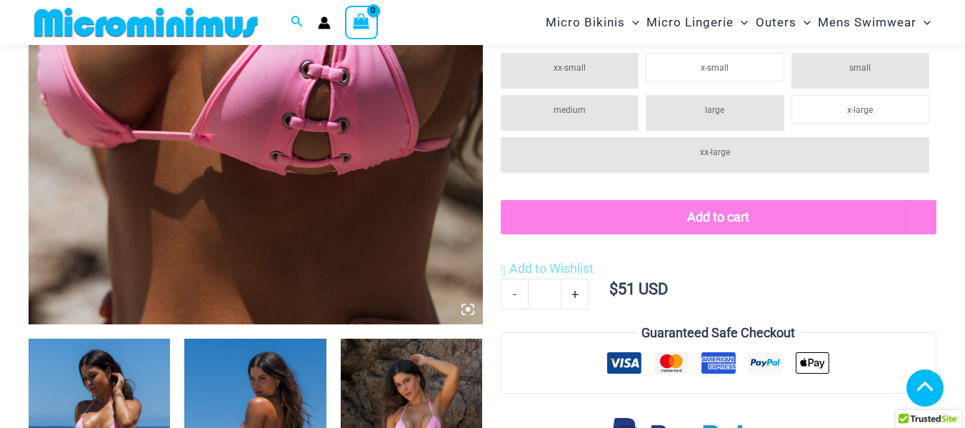
click at [468, 306] on icon at bounding box center [467, 309] width 13 height 13
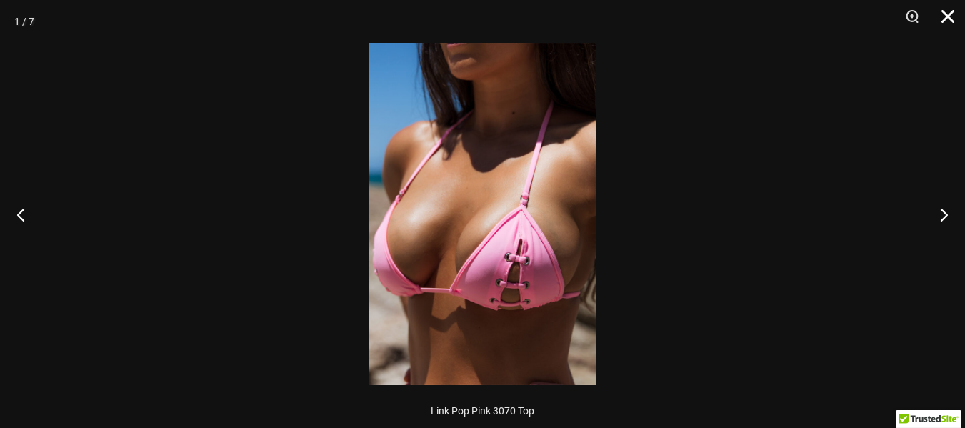
click at [950, 14] on button "Close" at bounding box center [943, 21] width 36 height 43
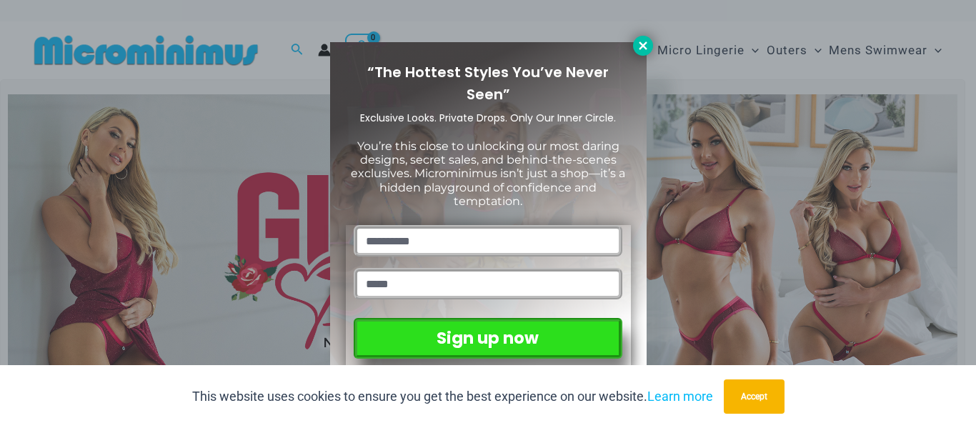
click at [644, 36] on button at bounding box center [643, 46] width 20 height 20
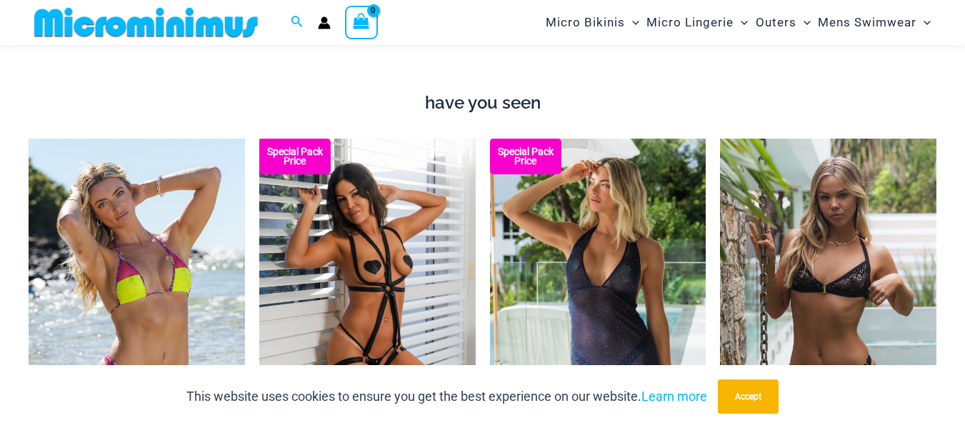
scroll to position [1203, 0]
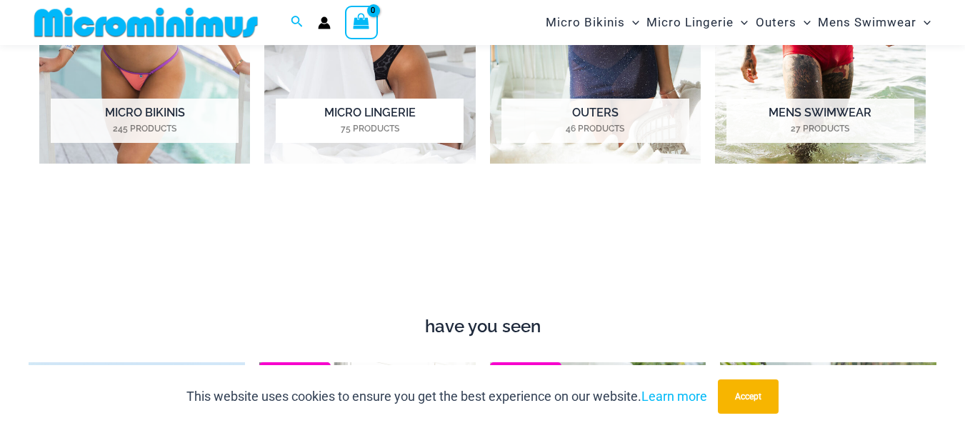
click at [402, 123] on mark "75 Products" at bounding box center [370, 128] width 188 height 13
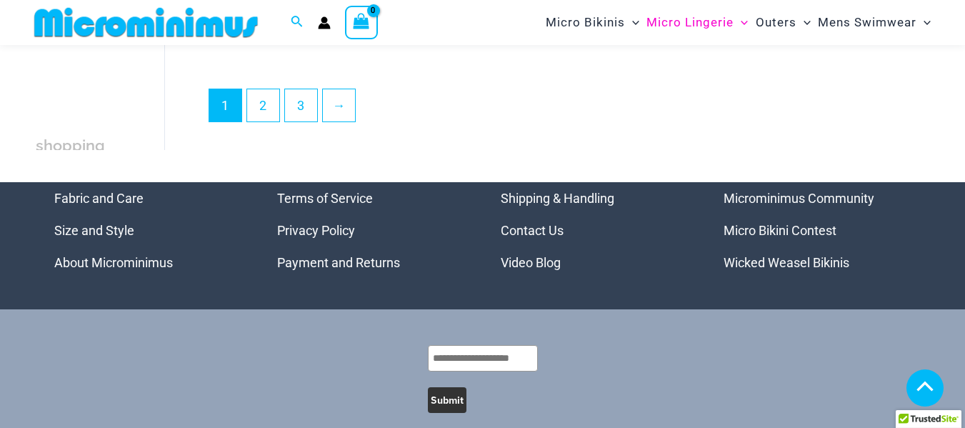
scroll to position [2857, 0]
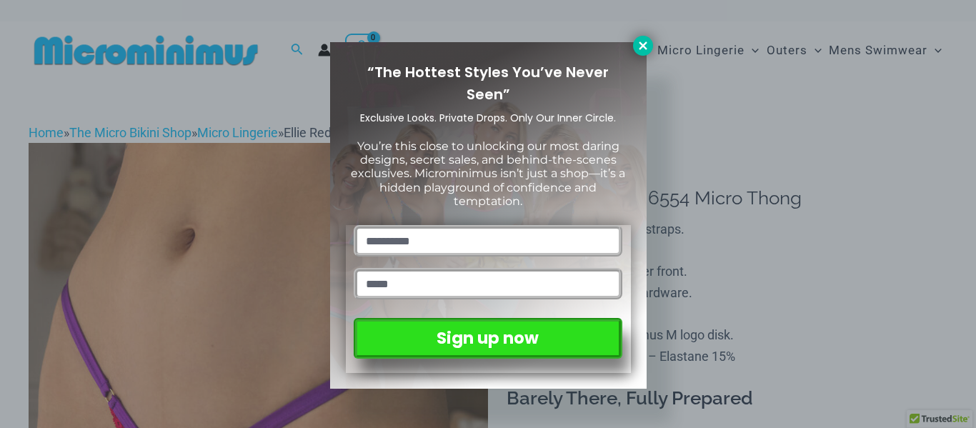
click at [642, 41] on icon at bounding box center [642, 45] width 13 height 13
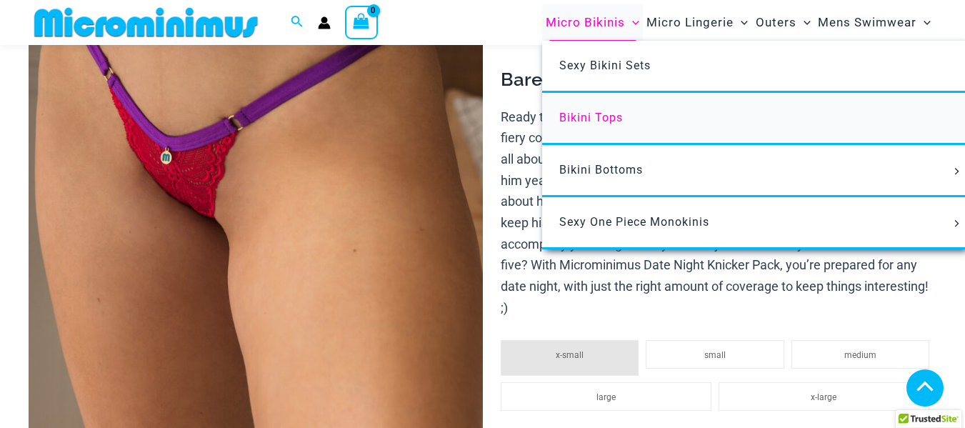
scroll to position [346, 0]
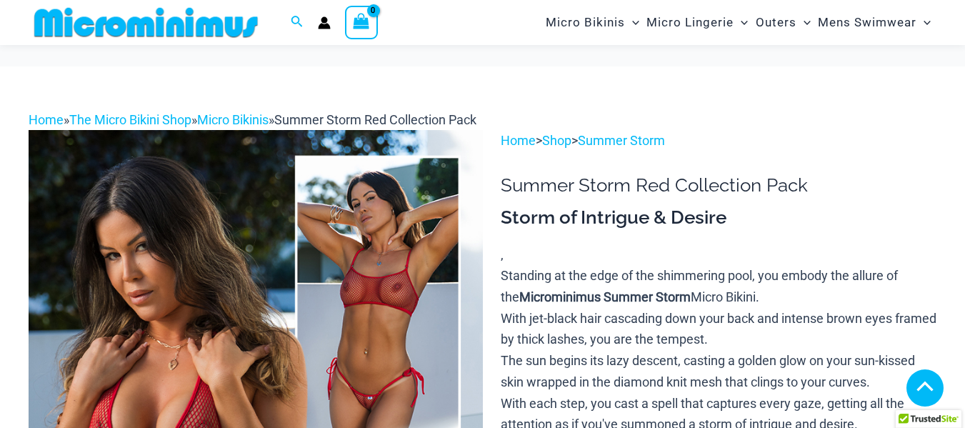
scroll to position [5130, 0]
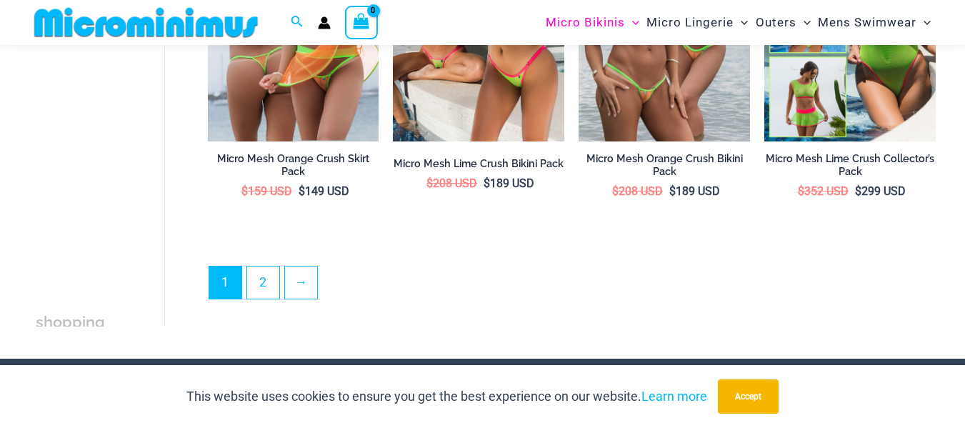
scroll to position [2846, 0]
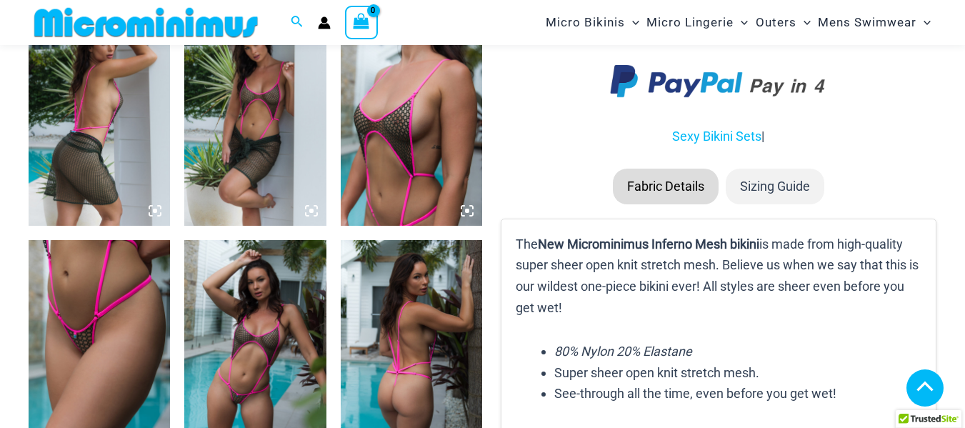
scroll to position [1632, 0]
